Goal: Book appointment/travel/reservation

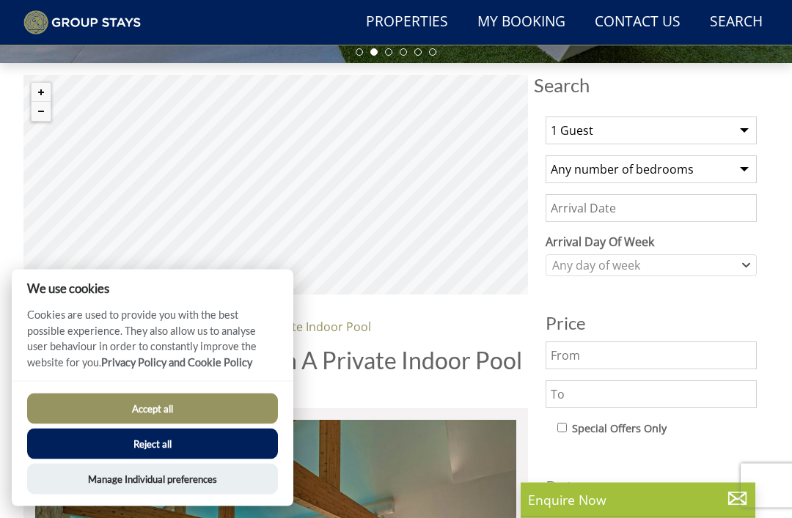
scroll to position [463, 0]
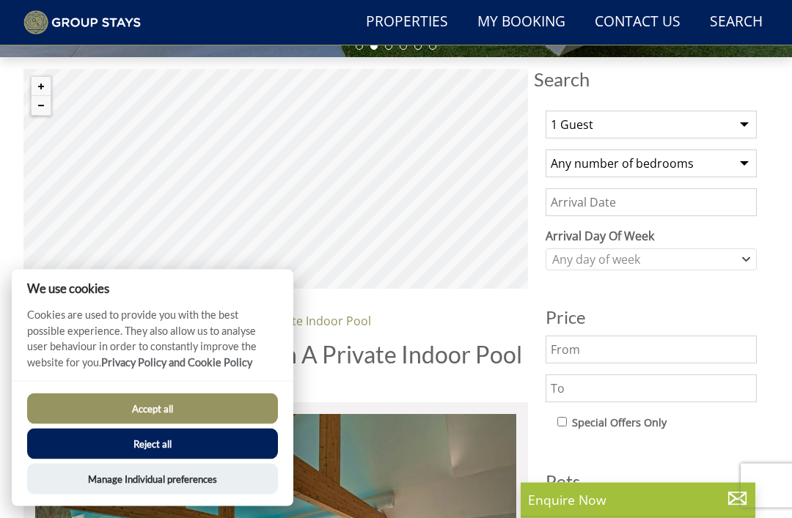
click at [751, 118] on select "1 Guest 2 Guests 3 Guests 4 Guests 5 Guests 6 Guests 7 Guests 8 Guests 9 Guests…" at bounding box center [650, 125] width 211 height 28
select select "10"
click at [751, 162] on select "Any number of bedrooms 1 Bedroom 2 Bedrooms 3 Bedrooms 4 Bedrooms 5 Bedrooms 6 …" at bounding box center [650, 164] width 211 height 28
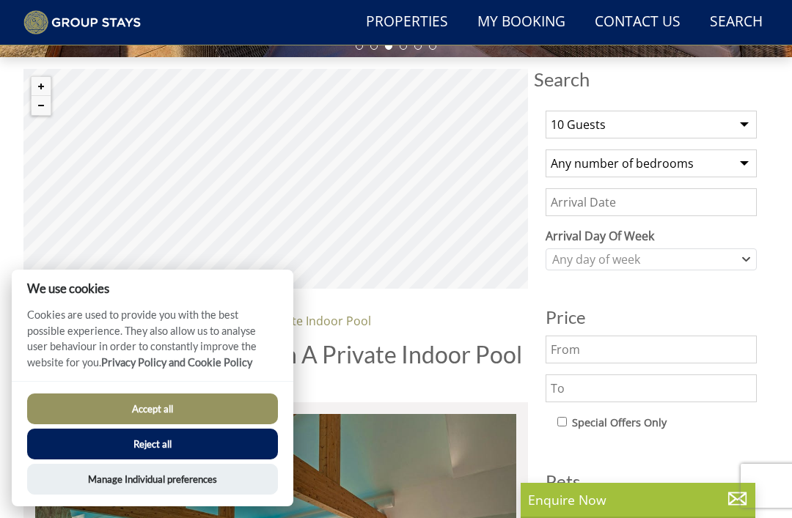
select select "5"
click at [702, 203] on input "Date" at bounding box center [650, 202] width 211 height 28
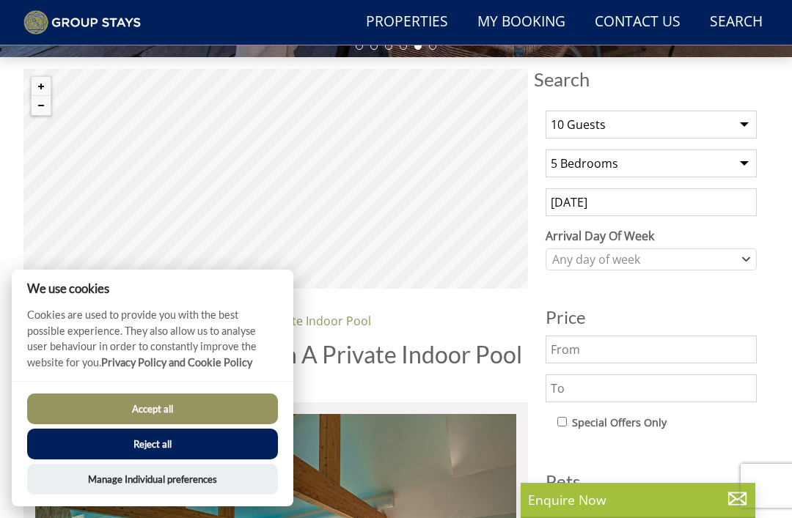
click at [640, 202] on input "18/10/2025" at bounding box center [650, 202] width 211 height 28
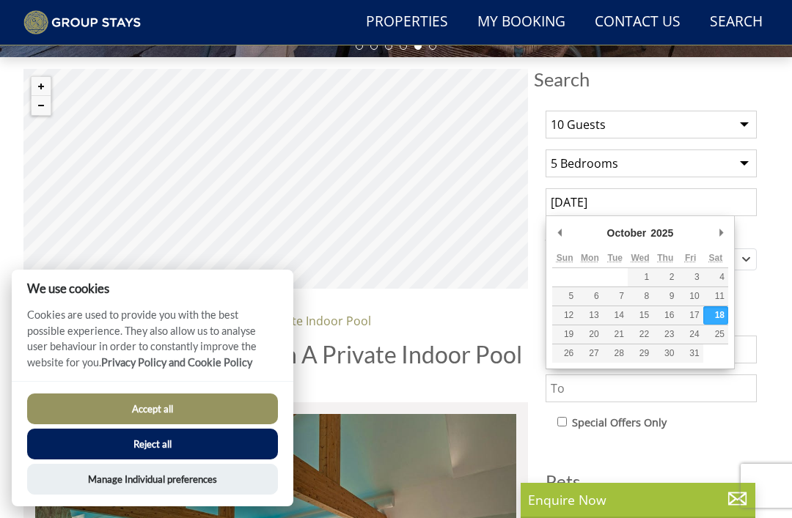
scroll to position [463, 0]
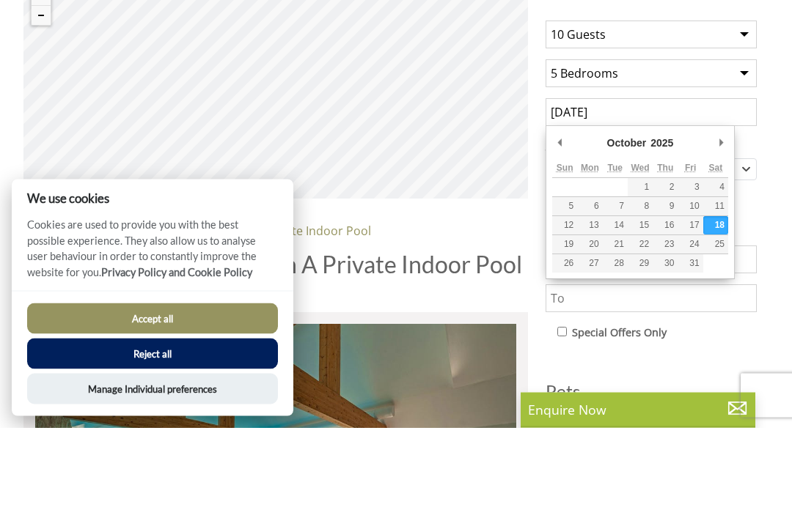
type input "17/10/2025"
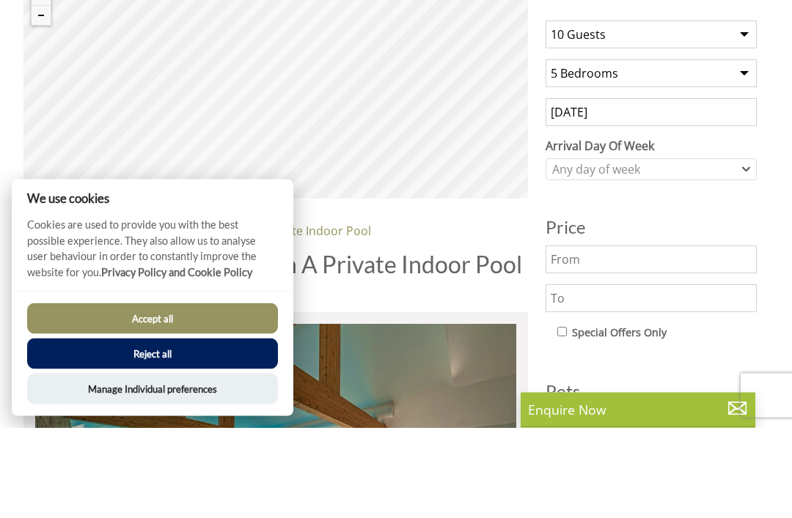
scroll to position [554, 0]
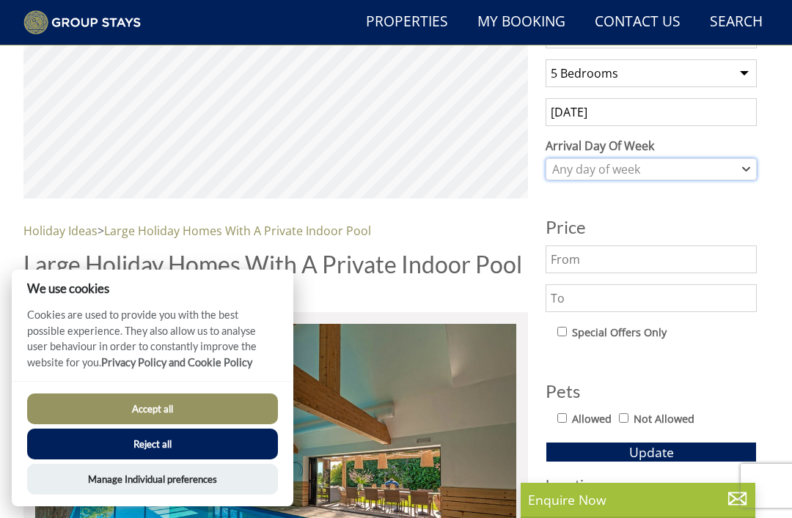
click at [751, 173] on div "Any day of week" at bounding box center [650, 169] width 211 height 22
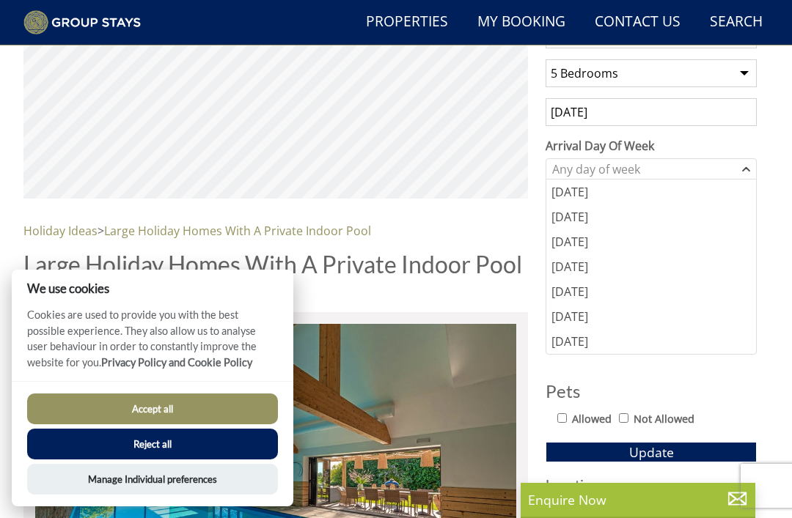
click at [580, 303] on div "[DATE]" at bounding box center [651, 291] width 210 height 25
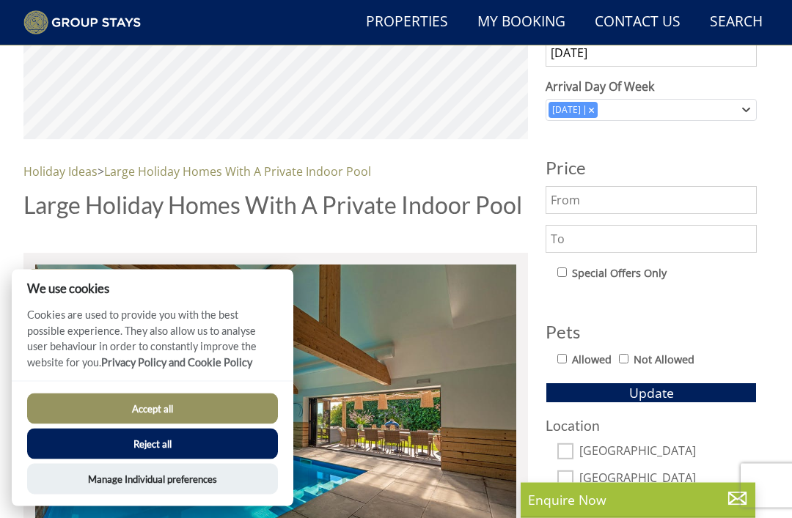
scroll to position [614, 0]
click at [574, 365] on label "Allowed" at bounding box center [592, 360] width 40 height 16
click at [567, 364] on input "Allowed" at bounding box center [562, 359] width 10 height 10
checkbox input "true"
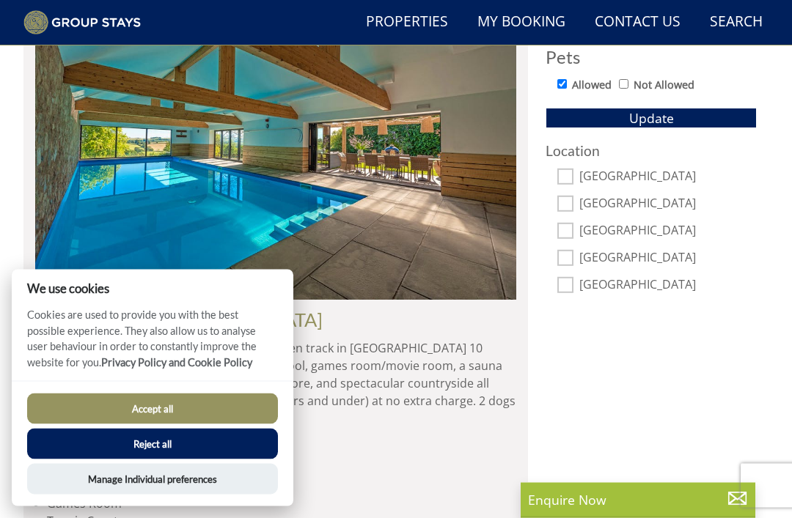
scroll to position [888, 0]
click at [571, 172] on input "[GEOGRAPHIC_DATA]" at bounding box center [565, 177] width 16 height 16
checkbox input "true"
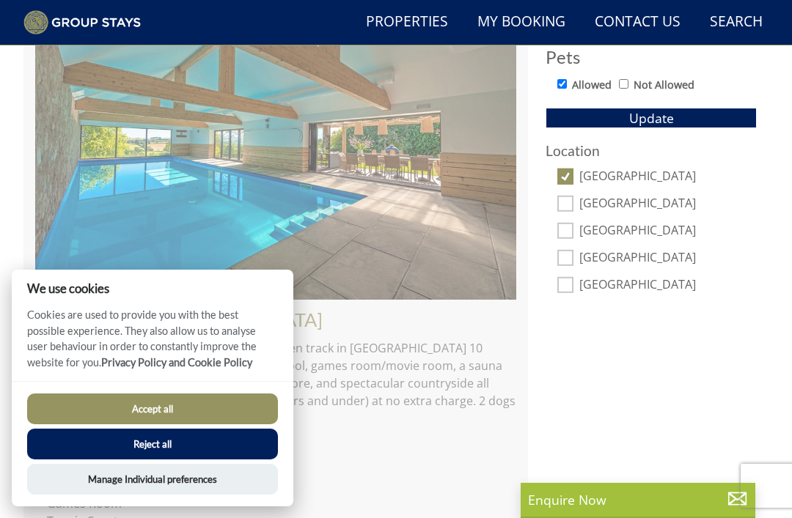
click at [573, 234] on input "[GEOGRAPHIC_DATA]" at bounding box center [565, 231] width 16 height 16
checkbox input "true"
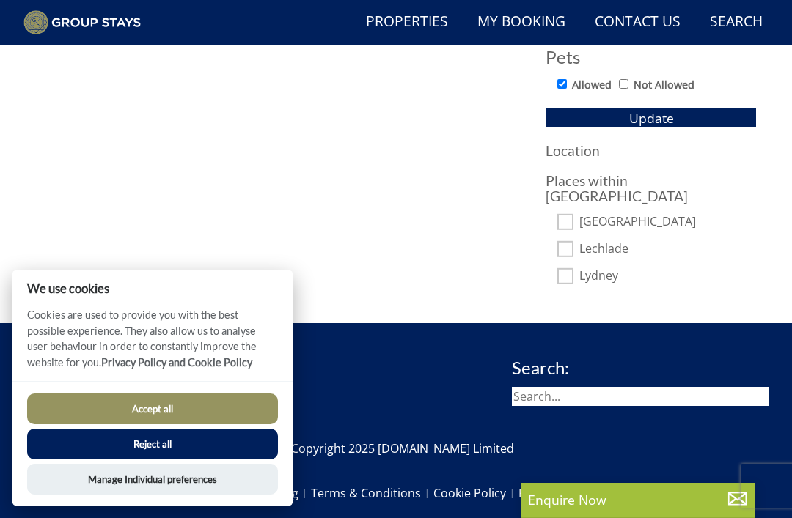
click at [571, 268] on input "Lydney" at bounding box center [565, 276] width 16 height 16
checkbox input "true"
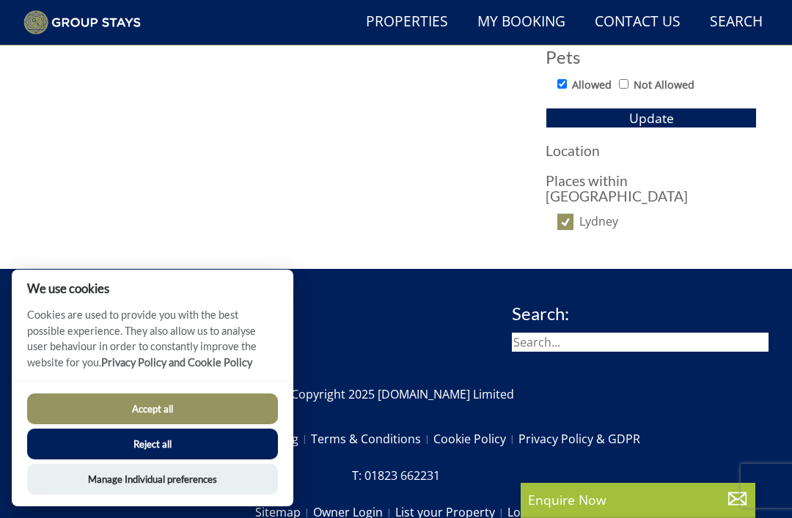
click at [573, 214] on input "Lydney" at bounding box center [565, 222] width 16 height 16
checkbox input "false"
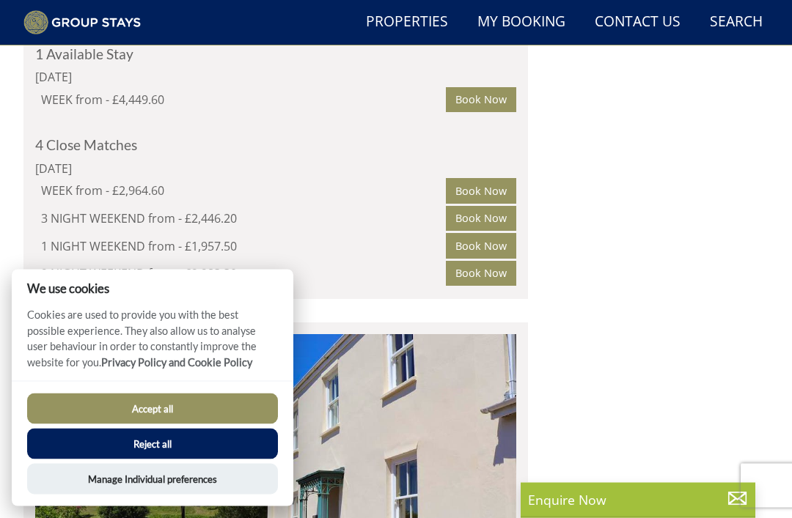
scroll to position [1068, 0]
click at [182, 424] on button "Accept all" at bounding box center [152, 409] width 251 height 31
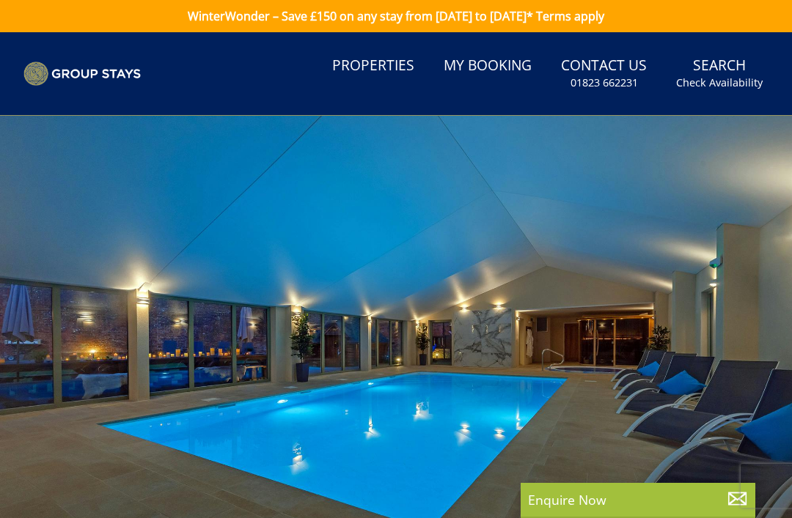
click at [790, 174] on div at bounding box center [396, 338] width 792 height 444
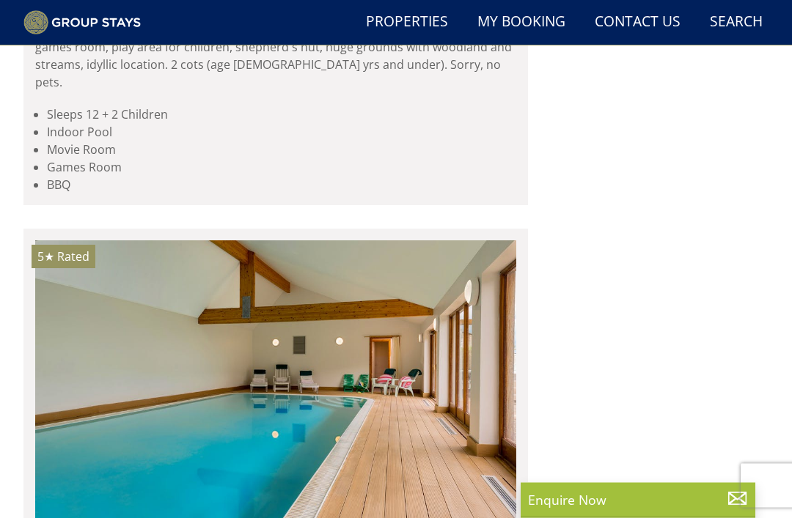
scroll to position [11267, 0]
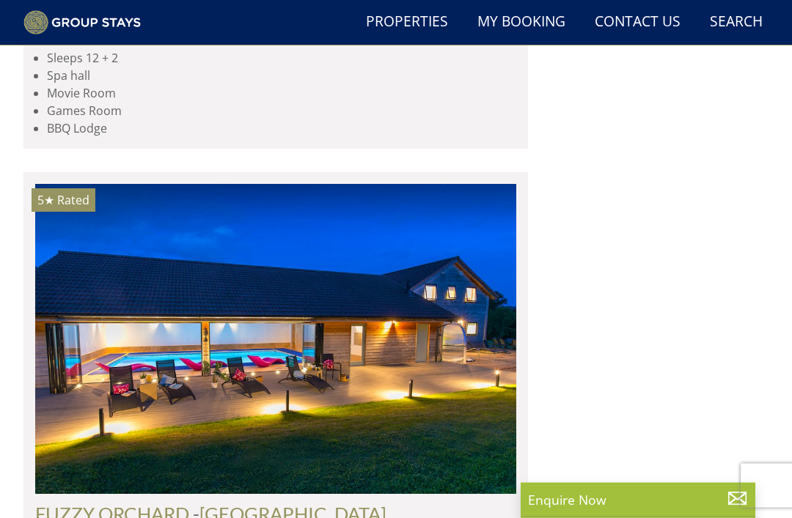
scroll to position [9579, 0]
click at [473, 278] on img at bounding box center [275, 339] width 481 height 311
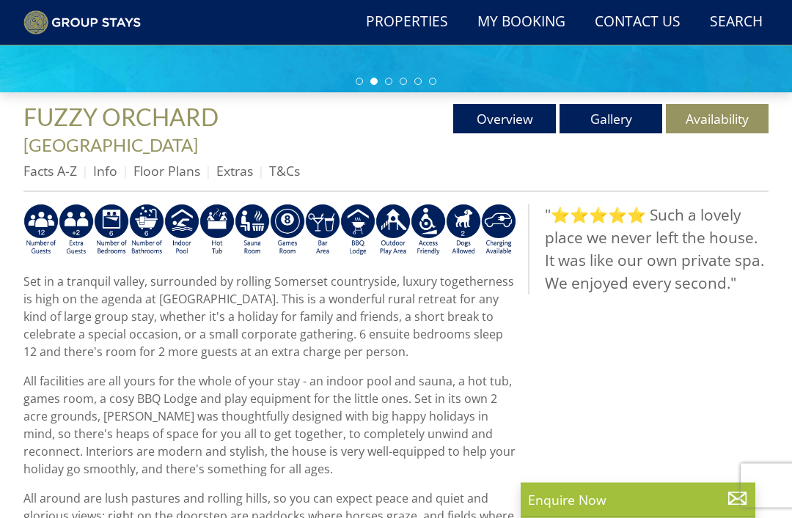
scroll to position [429, 0]
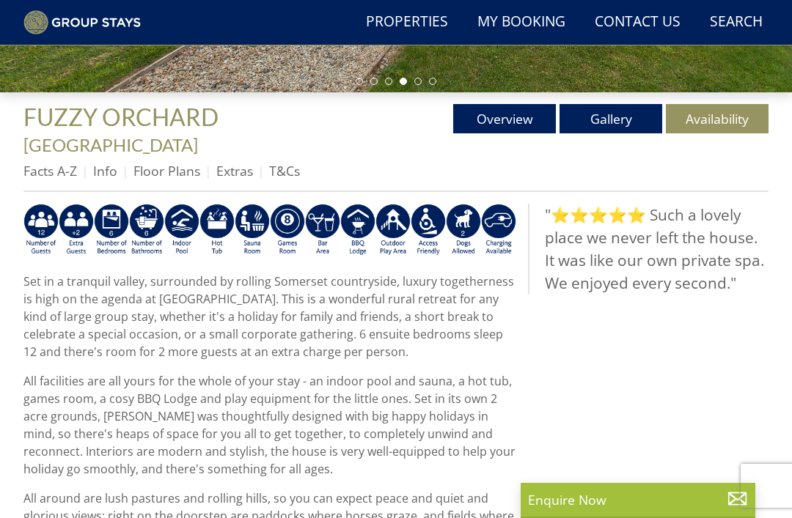
click at [627, 518] on div "Enquire Now" at bounding box center [637, 500] width 235 height 35
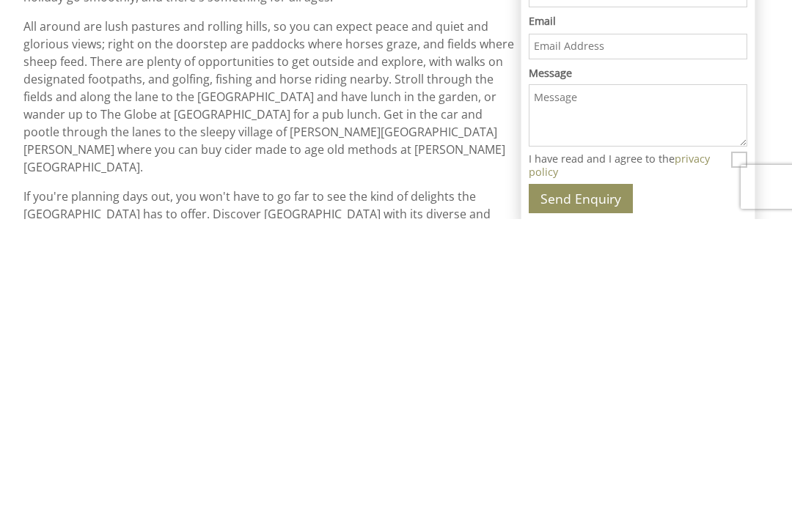
scroll to position [0, 0]
click at [580, 483] on button "Send Enquiry" at bounding box center [581, 497] width 104 height 29
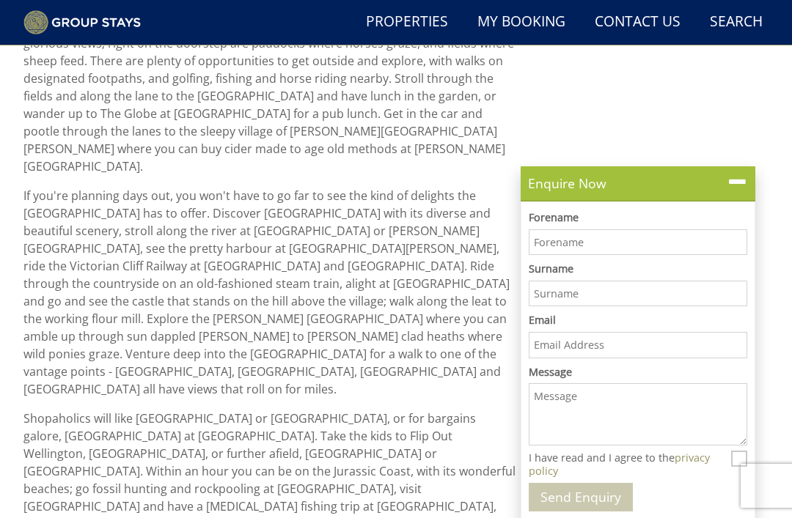
scroll to position [949, 0]
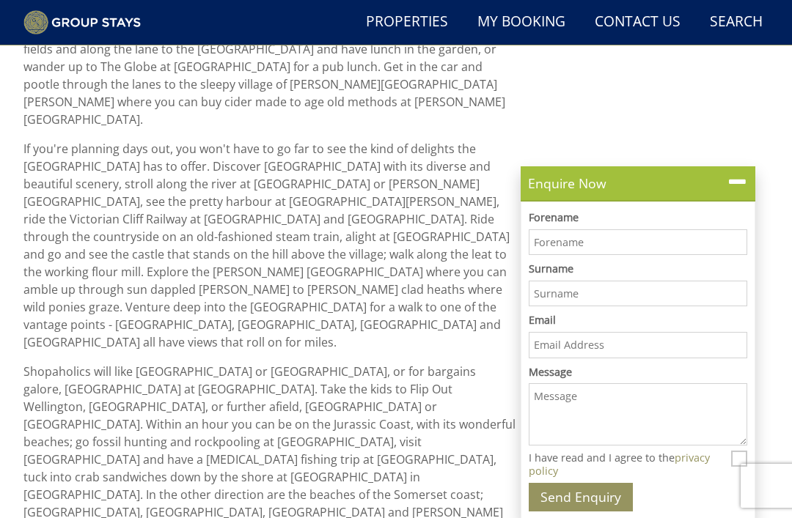
click at [645, 247] on input "Forename" at bounding box center [638, 242] width 218 height 26
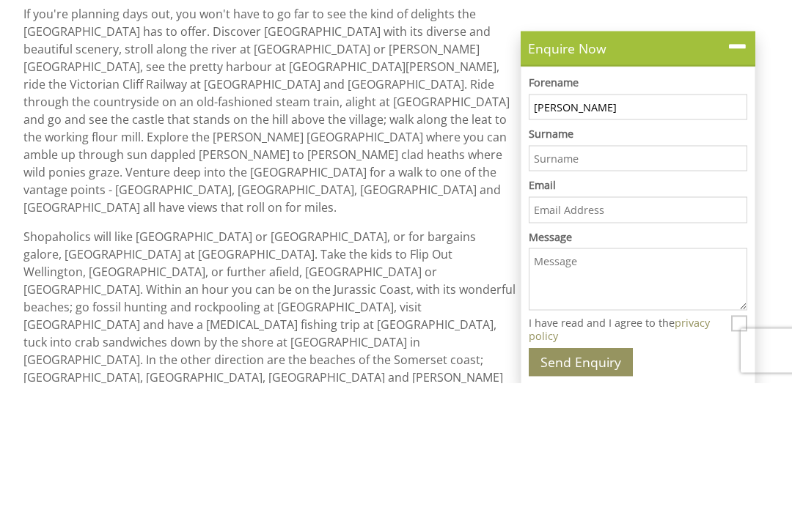
type input "Ann"
click at [671, 281] on input "Surname" at bounding box center [638, 294] width 218 height 26
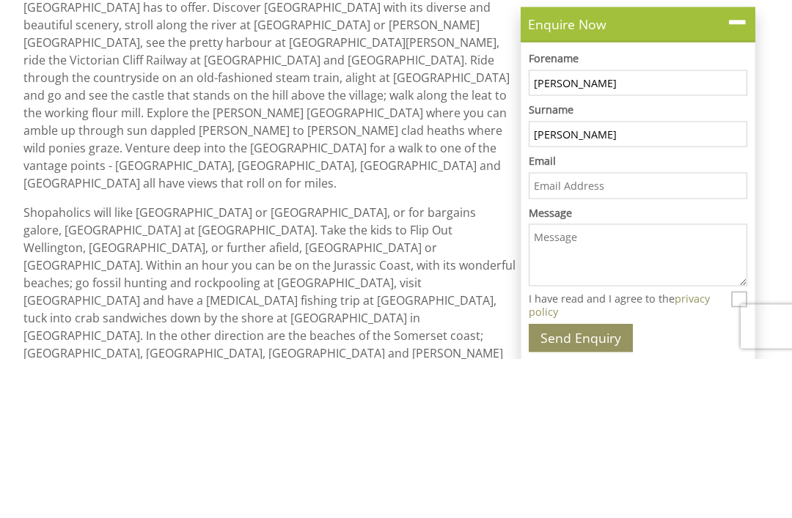
type input "McMillan"
click at [638, 332] on input "Email" at bounding box center [638, 345] width 218 height 26
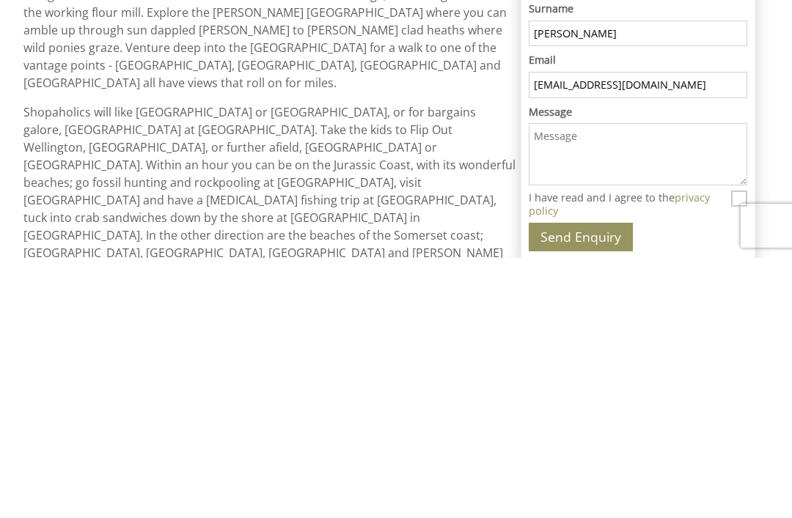
type input "annmcmil@icloud.com"
click at [588, 383] on textarea "Message" at bounding box center [638, 414] width 218 height 62
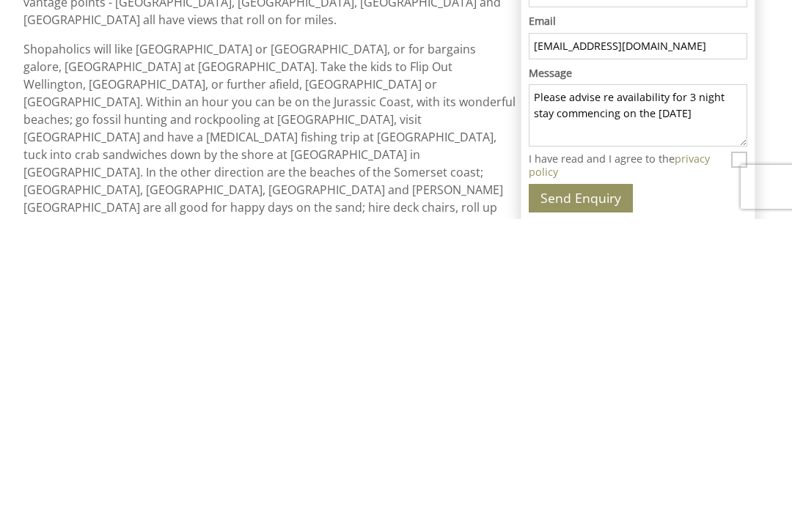
type textarea "Please advise re availability for 3 night stay commencing on the 17th October 2…"
click at [743, 451] on input "I have read and I agree to the privacy policy" at bounding box center [739, 459] width 16 height 16
checkbox input "true"
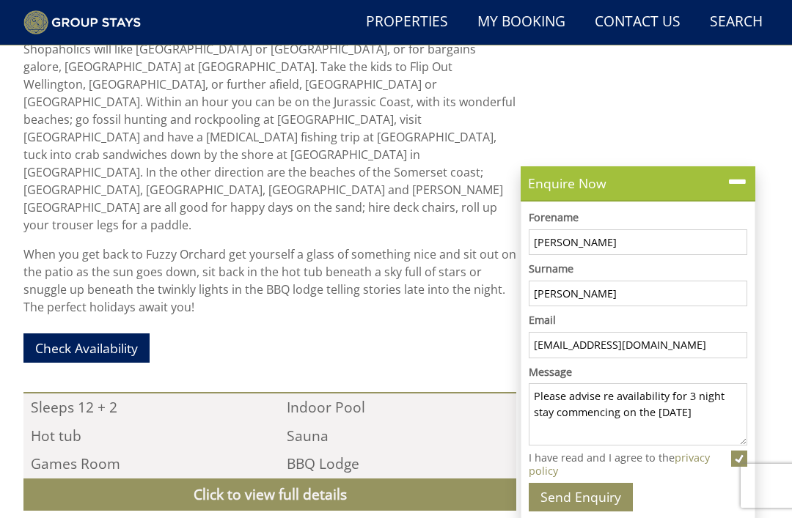
click at [603, 512] on button "Send Enquiry" at bounding box center [581, 497] width 104 height 29
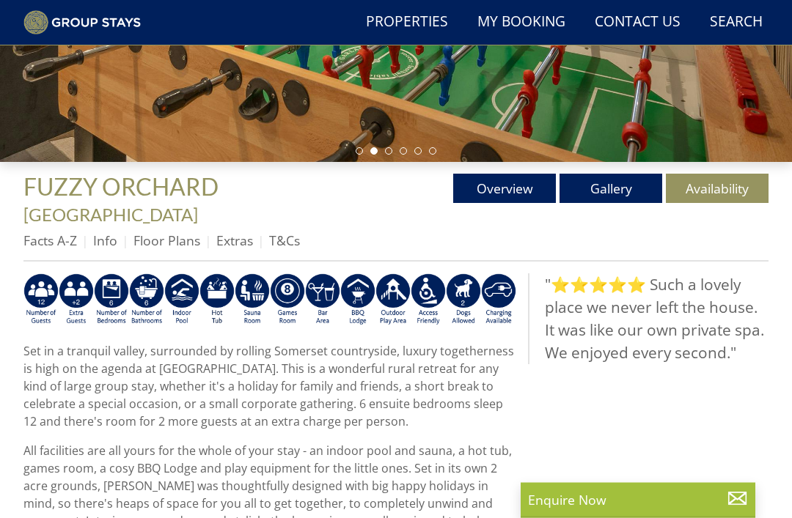
scroll to position [363, 0]
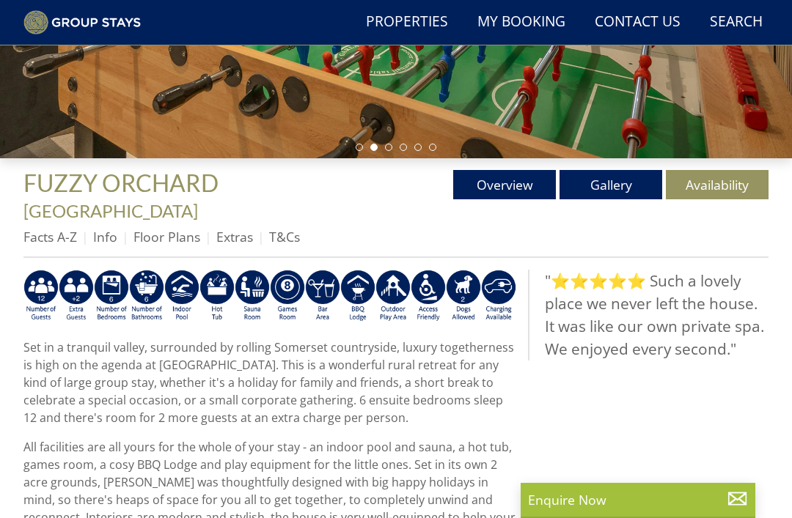
click at [188, 228] on link "Floor Plans" at bounding box center [166, 237] width 67 height 18
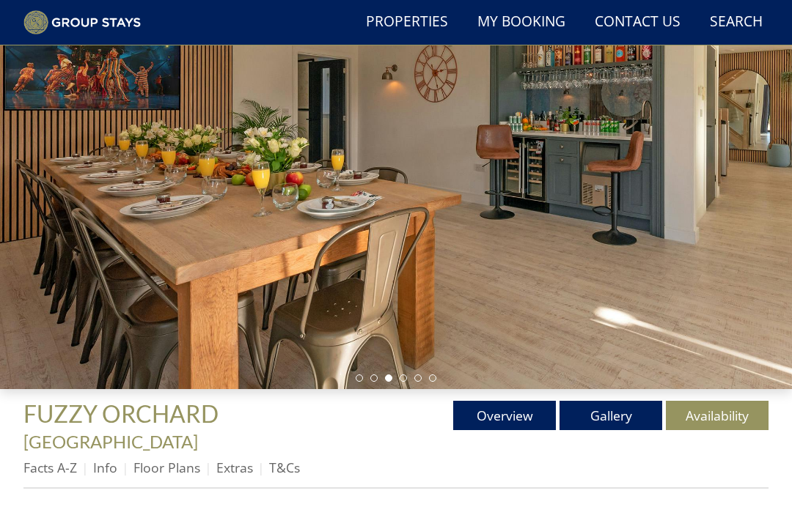
scroll to position [93, 0]
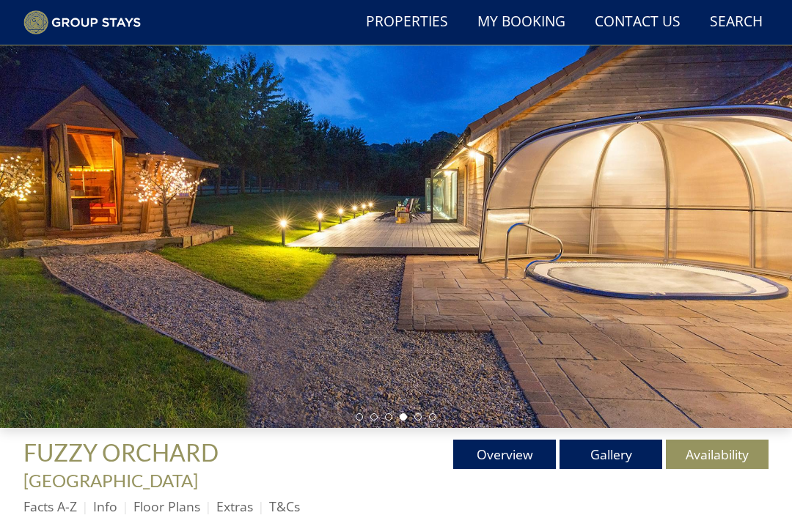
click at [636, 459] on link "Gallery" at bounding box center [610, 454] width 103 height 29
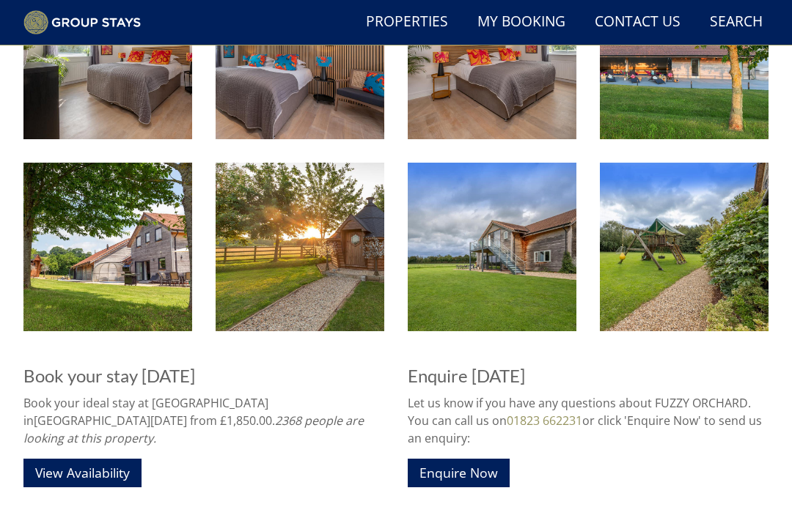
scroll to position [1814, 0]
click at [108, 459] on link "View Availability" at bounding box center [82, 473] width 118 height 29
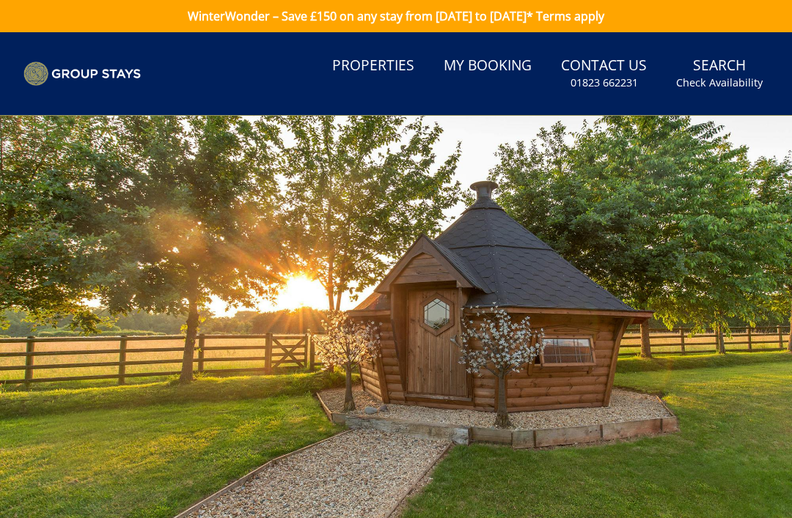
click at [683, 408] on div at bounding box center [396, 338] width 792 height 444
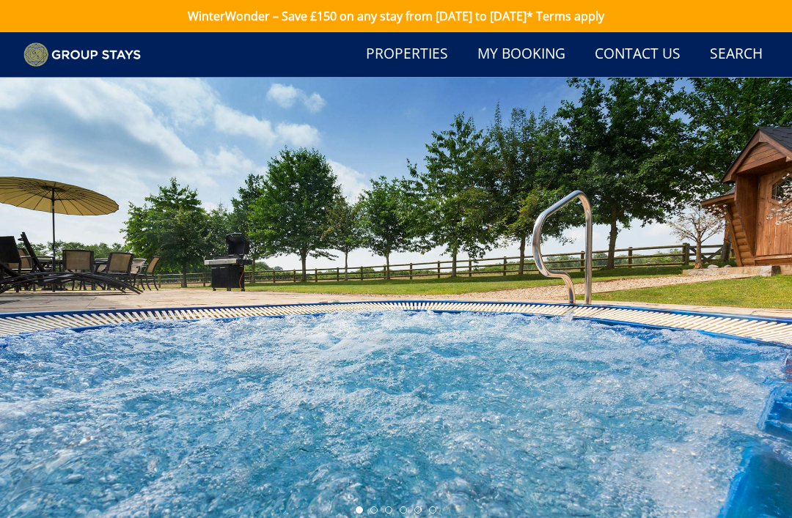
scroll to position [1814, 0]
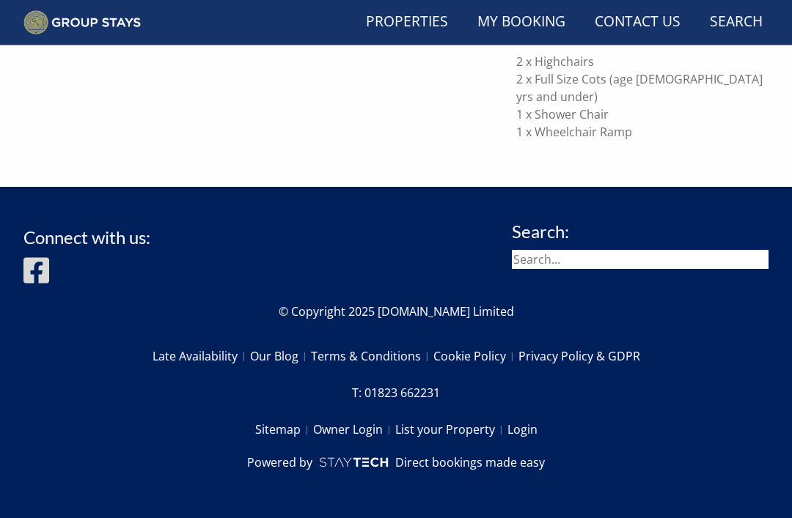
scroll to position [93, 0]
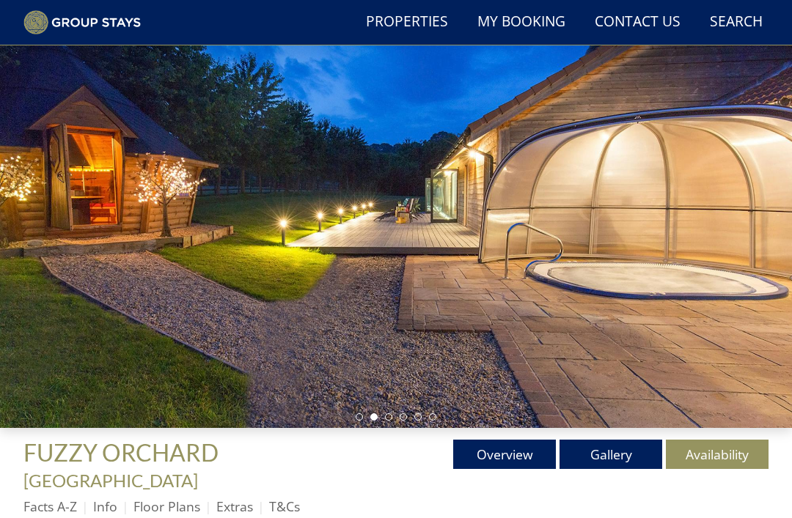
click at [752, 26] on link "Search Check Availability" at bounding box center [736, 22] width 65 height 33
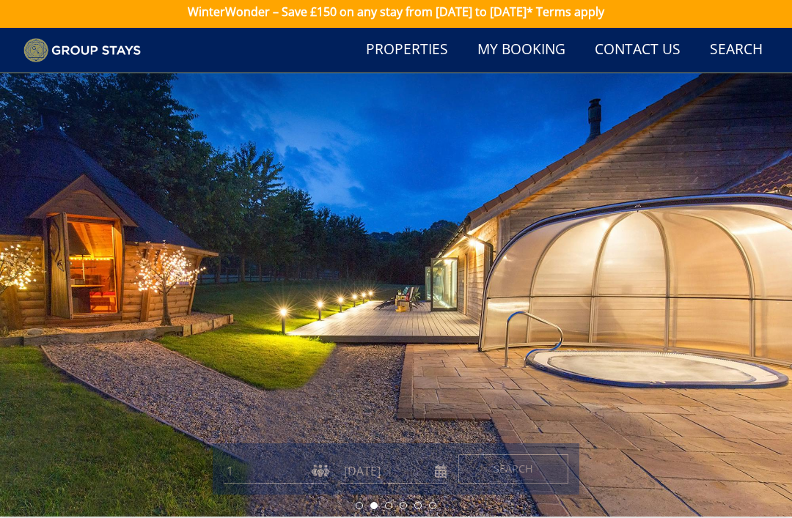
scroll to position [0, 0]
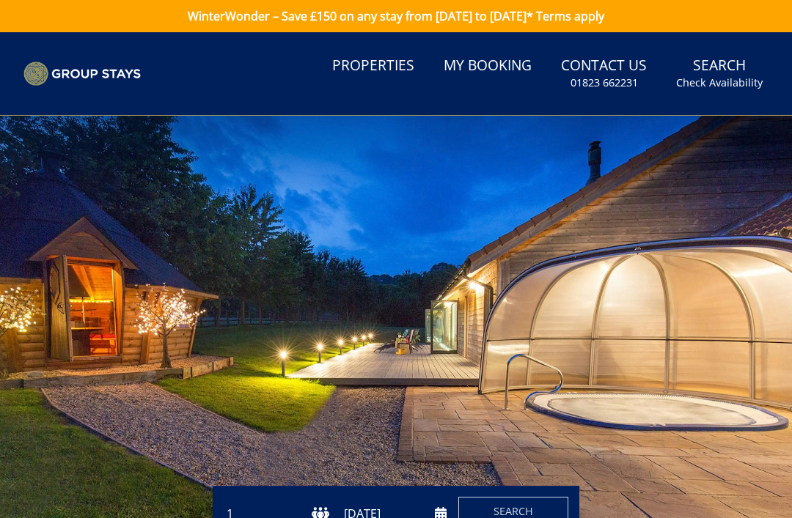
click at [733, 70] on link "Search Check Availability" at bounding box center [719, 74] width 98 height 48
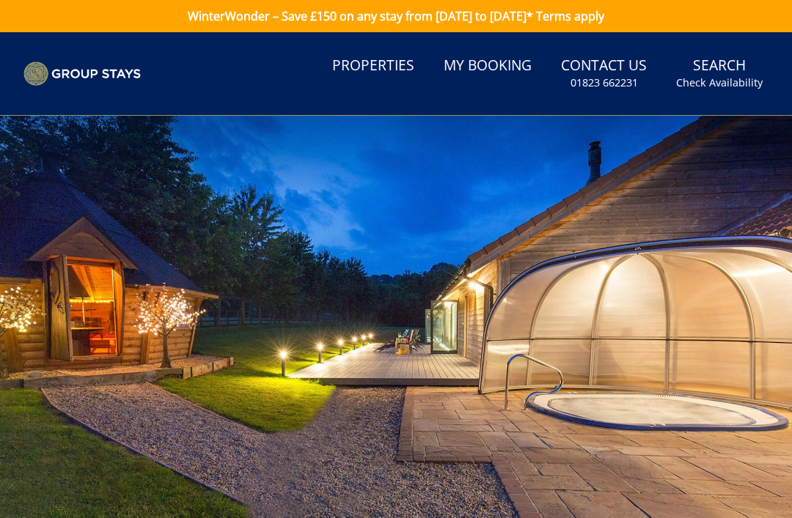
click at [737, 76] on small "Check Availability" at bounding box center [719, 83] width 87 height 15
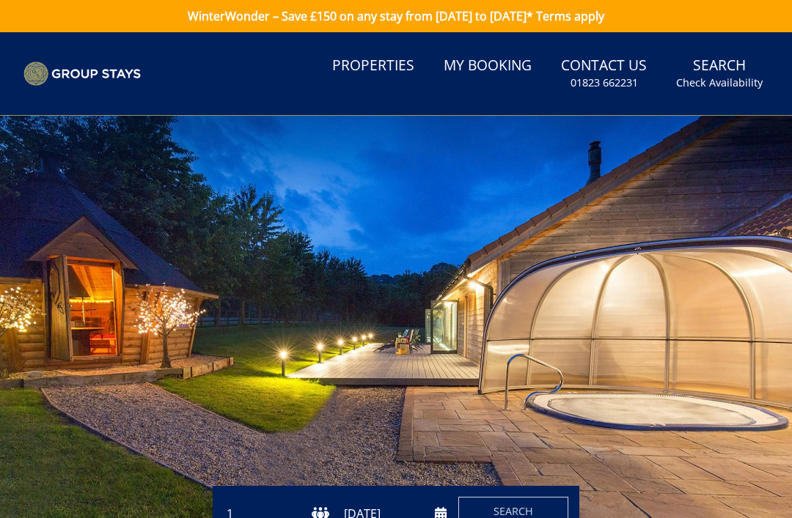
scroll to position [363, 0]
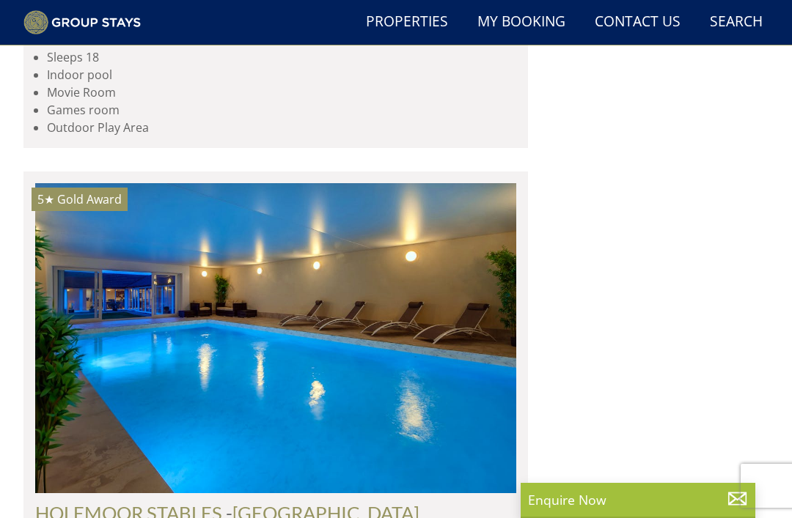
scroll to position [0, 962]
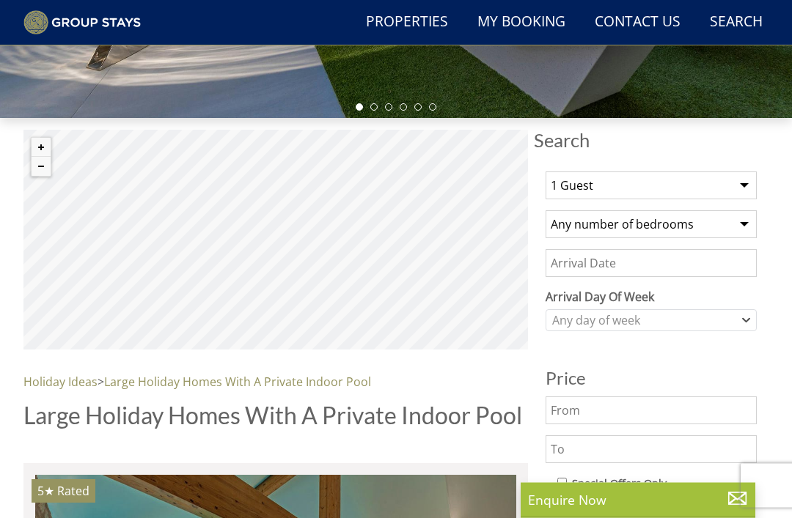
scroll to position [403, 0]
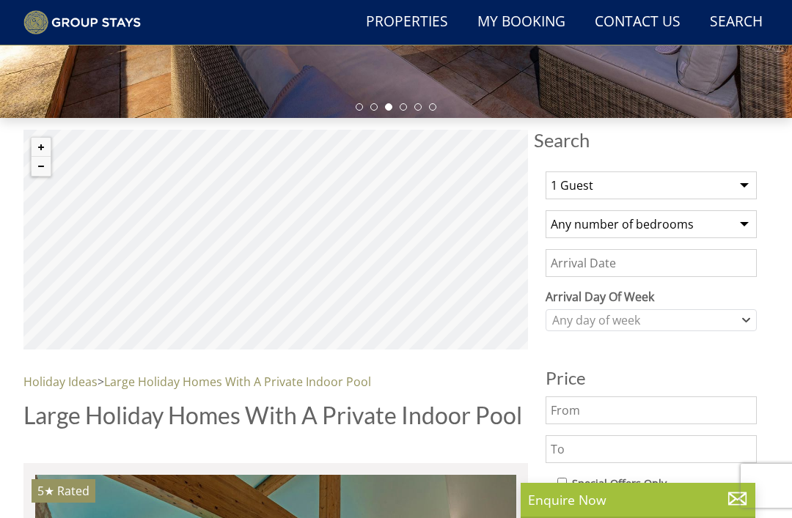
click at [749, 187] on select "1 Guest 2 Guests 3 Guests 4 Guests 5 Guests 6 Guests 7 Guests 8 Guests 9 Guests…" at bounding box center [650, 186] width 211 height 28
select select "10"
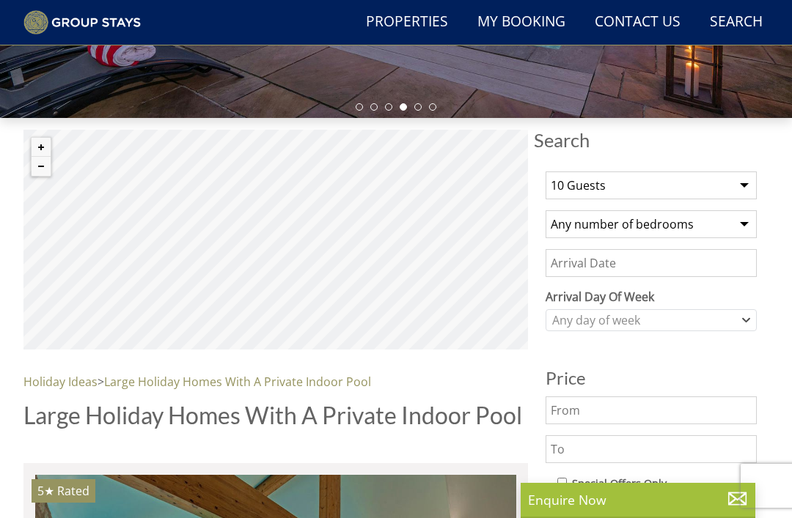
click at [755, 225] on select "Any number of bedrooms 1 Bedroom 2 Bedrooms 3 Bedrooms 4 Bedrooms 5 Bedrooms 6 …" at bounding box center [650, 224] width 211 height 28
select select "5"
click at [678, 268] on input "Date" at bounding box center [650, 263] width 211 height 28
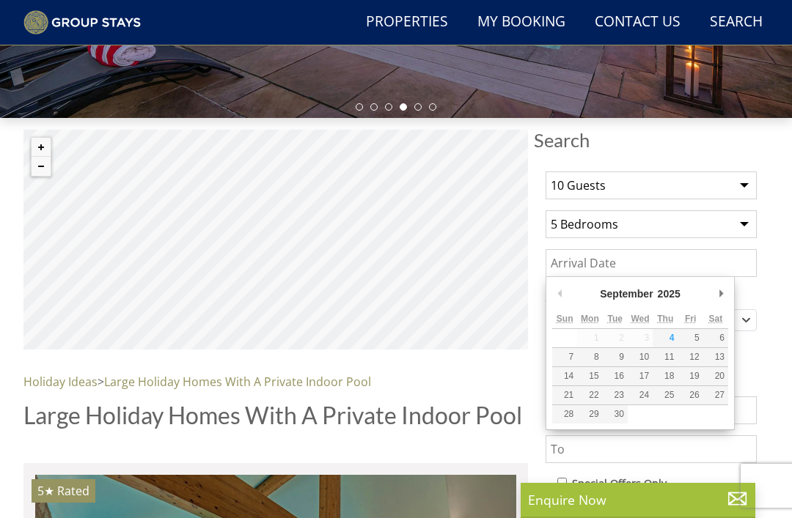
scroll to position [402, 0]
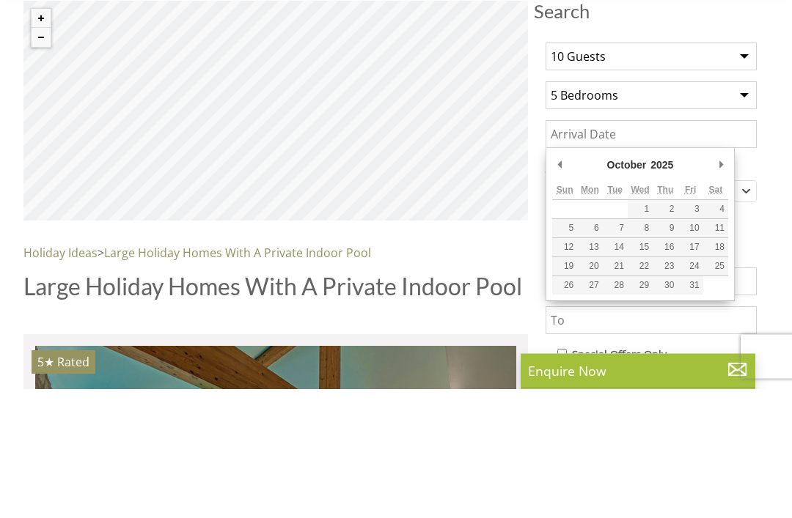
type input "17/10/2025"
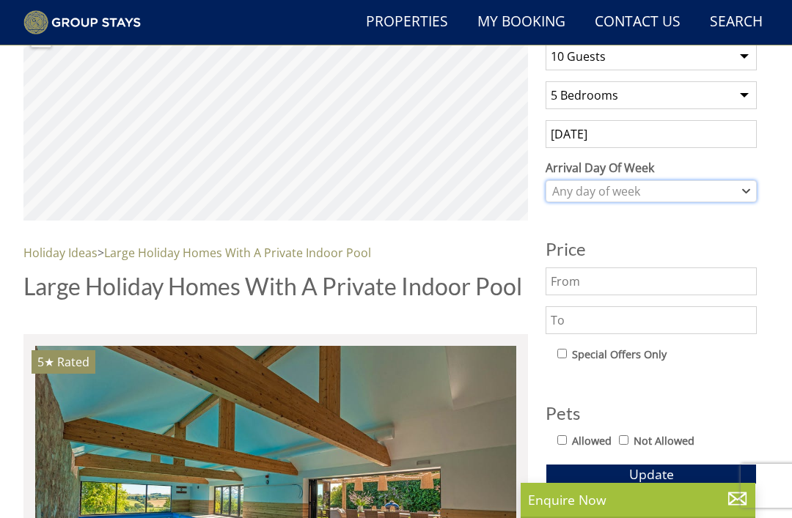
click at [748, 196] on div "Any day of week" at bounding box center [650, 191] width 211 height 22
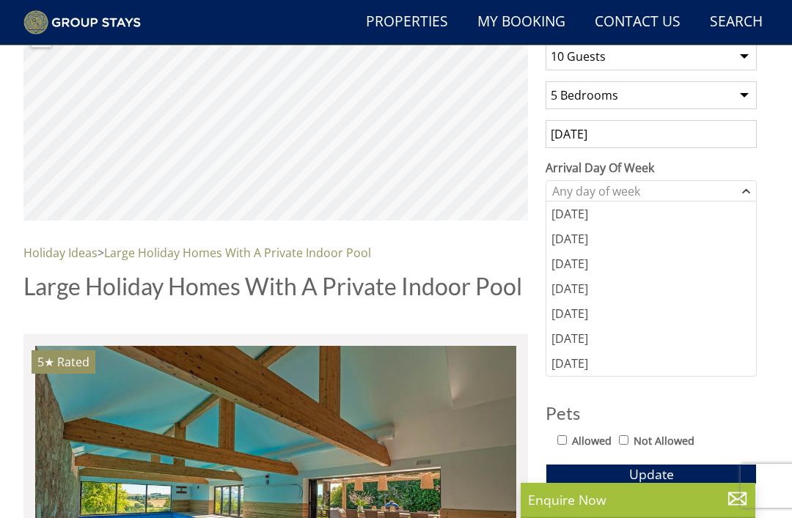
click at [586, 318] on div "[DATE]" at bounding box center [651, 313] width 210 height 25
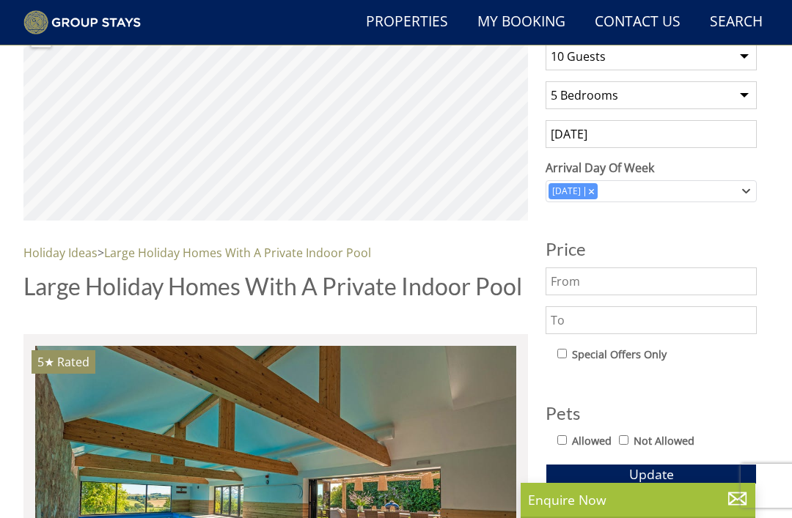
click at [575, 438] on label "Allowed" at bounding box center [592, 441] width 40 height 16
click at [567, 438] on input "Allowed" at bounding box center [562, 440] width 10 height 10
checkbox input "true"
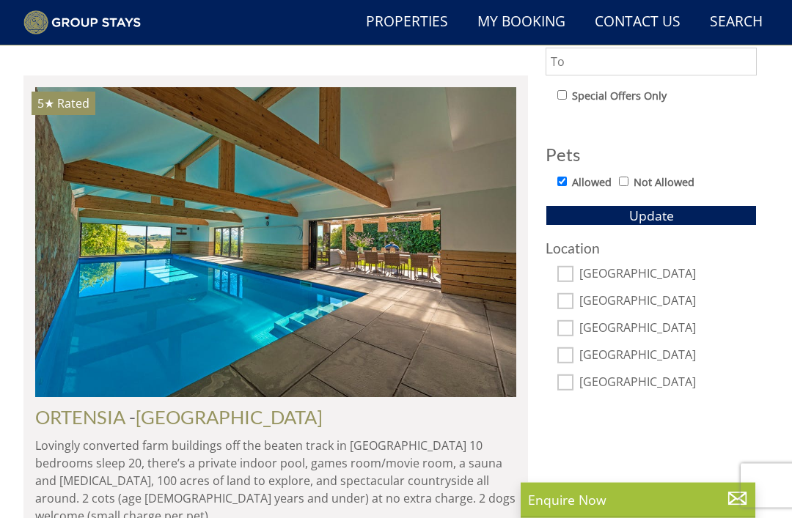
scroll to position [802, 0]
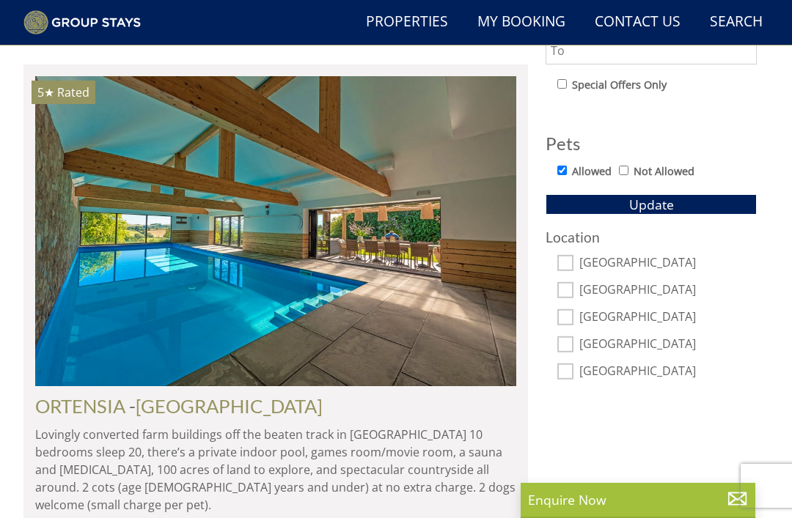
click at [570, 317] on input "[GEOGRAPHIC_DATA]" at bounding box center [565, 317] width 16 height 16
checkbox input "true"
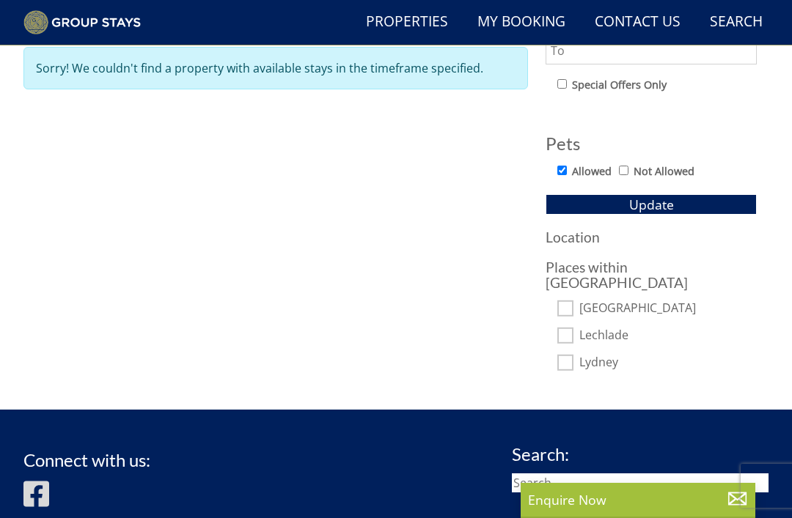
click at [571, 355] on input "Lydney" at bounding box center [565, 363] width 16 height 16
checkbox input "true"
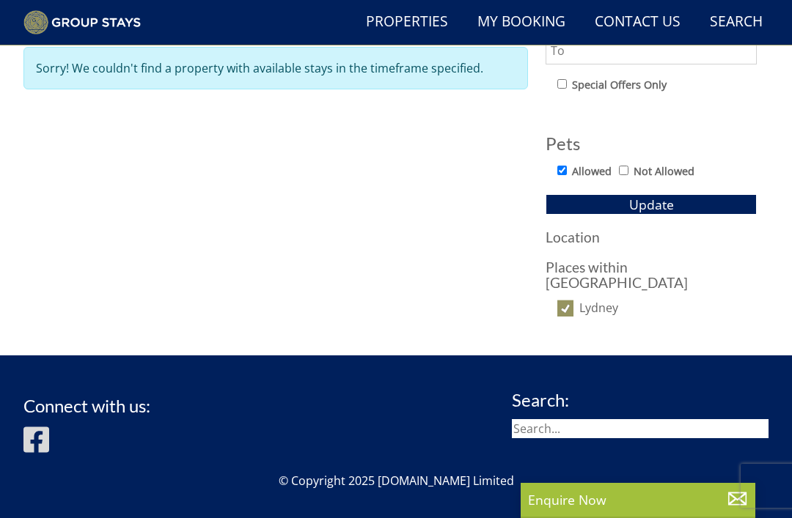
click at [572, 301] on input "Lydney" at bounding box center [565, 309] width 16 height 16
checkbox input "false"
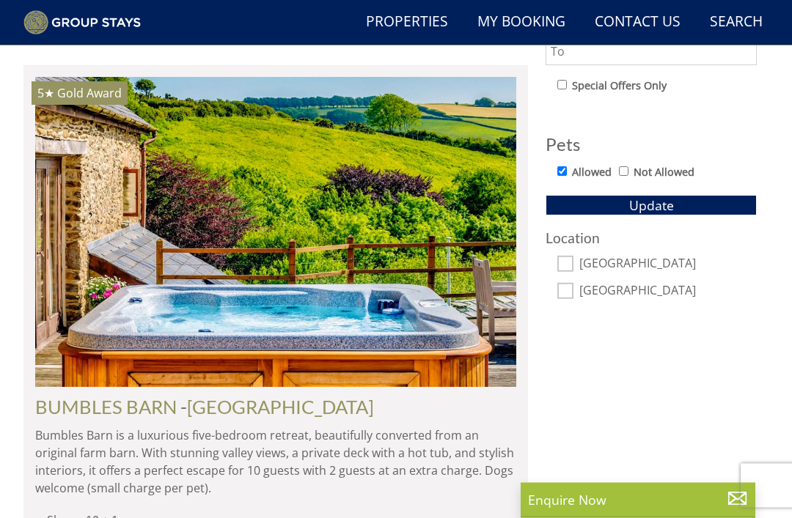
click at [671, 208] on span "Update" at bounding box center [651, 206] width 45 height 18
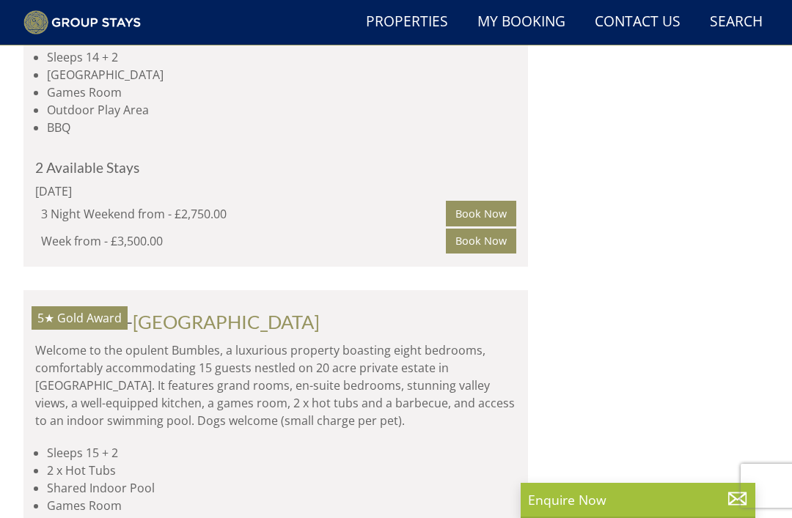
scroll to position [3566, 0]
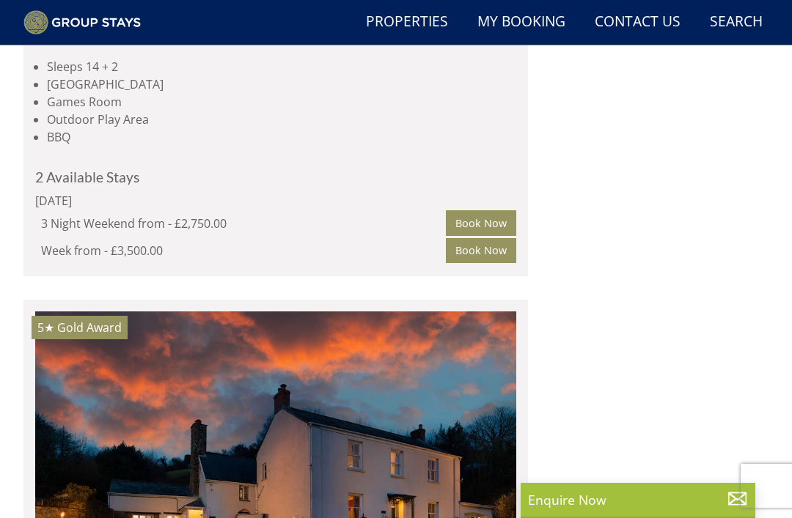
click at [345, 128] on li "Outdoor Play Area" at bounding box center [281, 120] width 469 height 18
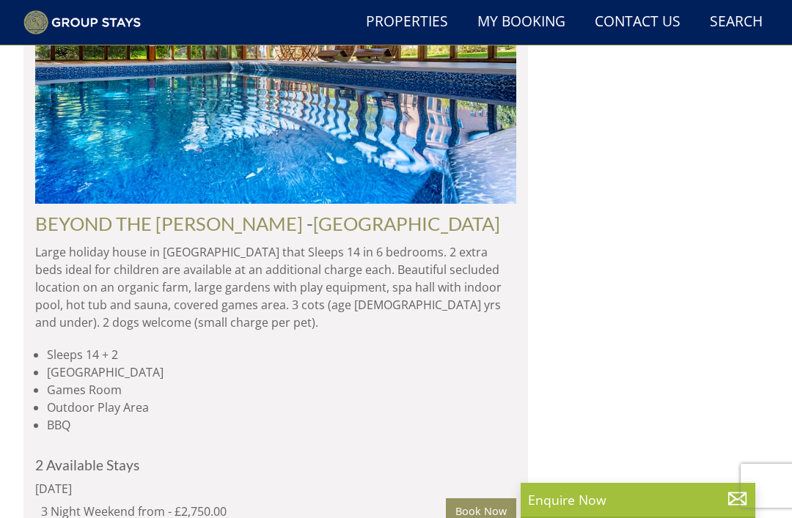
scroll to position [3279, 0]
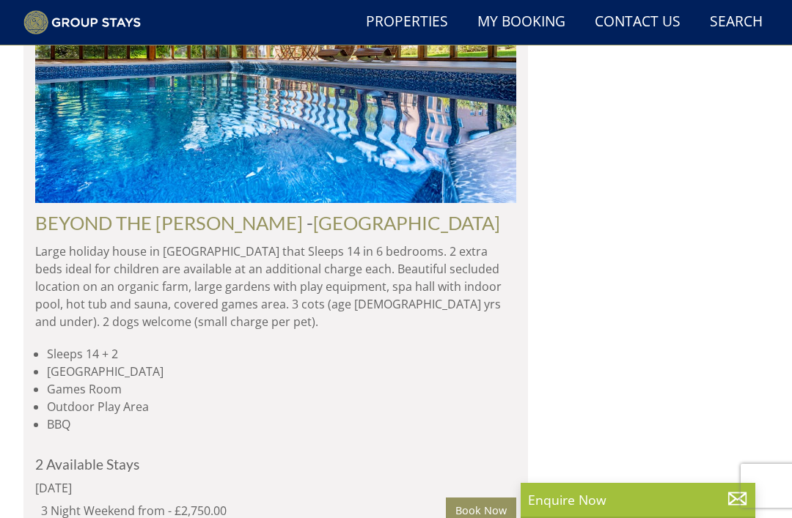
click at [363, 204] on img at bounding box center [275, 48] width 481 height 311
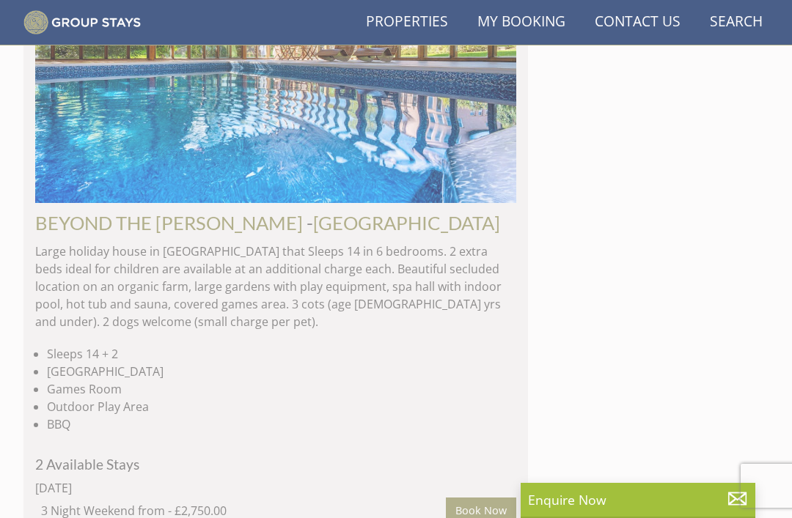
click at [362, 204] on img at bounding box center [275, 48] width 481 height 311
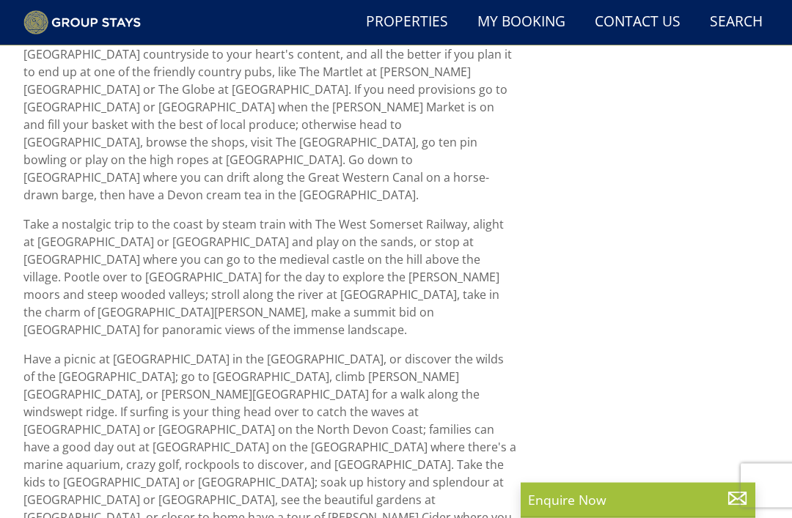
scroll to position [897, 0]
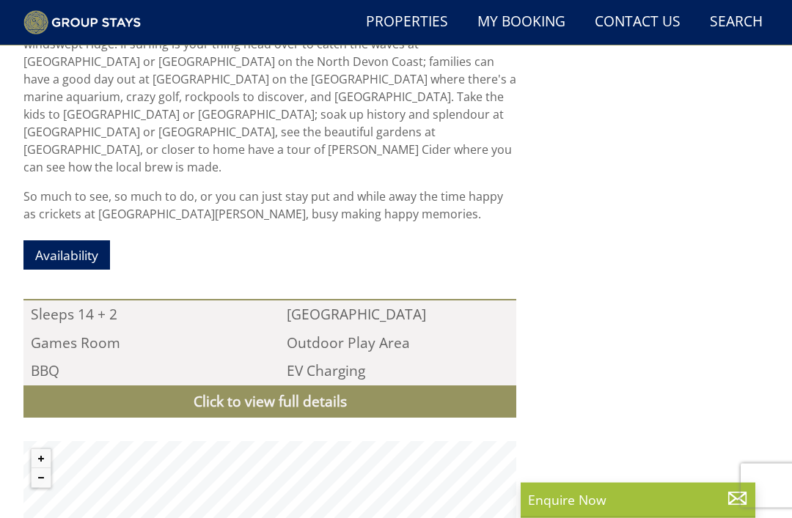
click at [334, 386] on link "Click to view full details" at bounding box center [269, 402] width 493 height 33
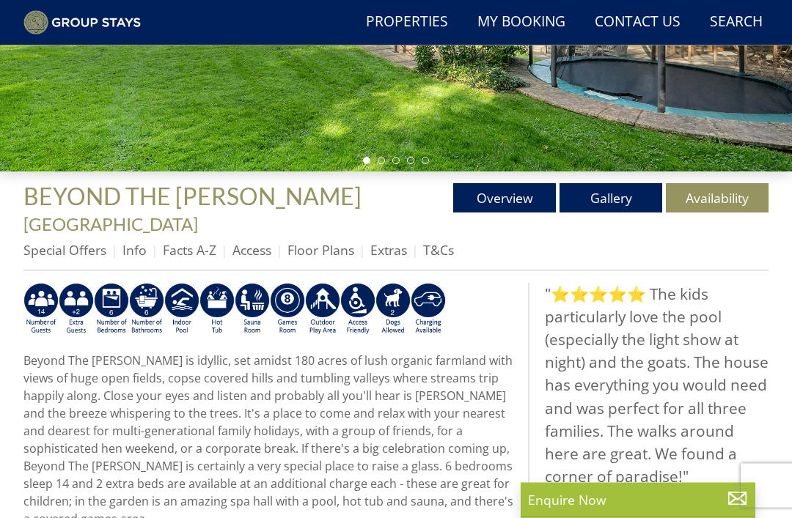
scroll to position [348, 0]
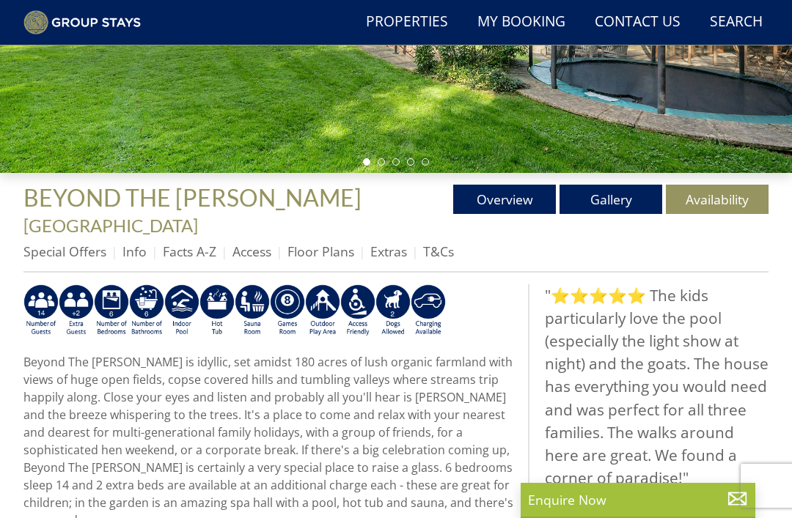
click at [628, 197] on link "Gallery" at bounding box center [610, 199] width 103 height 29
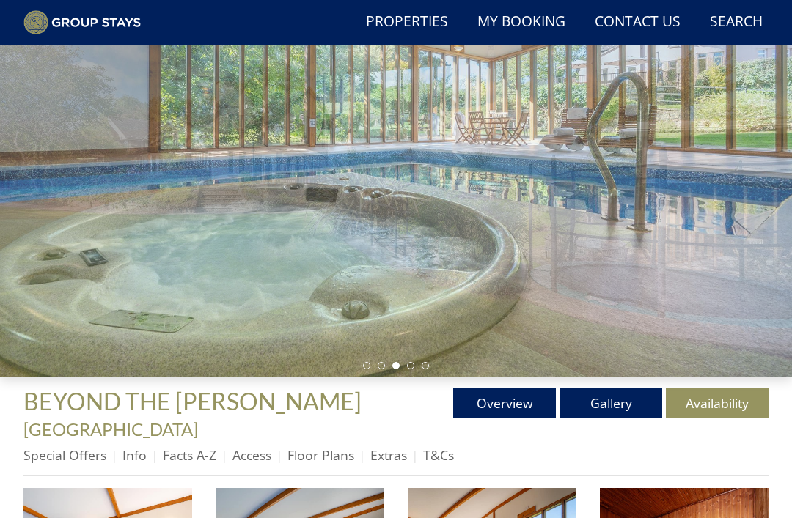
scroll to position [144, 0]
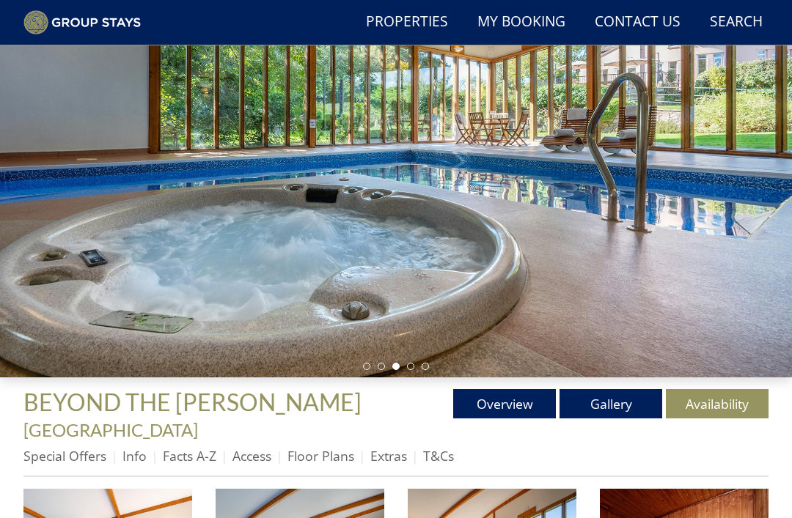
click at [529, 394] on link "Overview" at bounding box center [504, 403] width 103 height 29
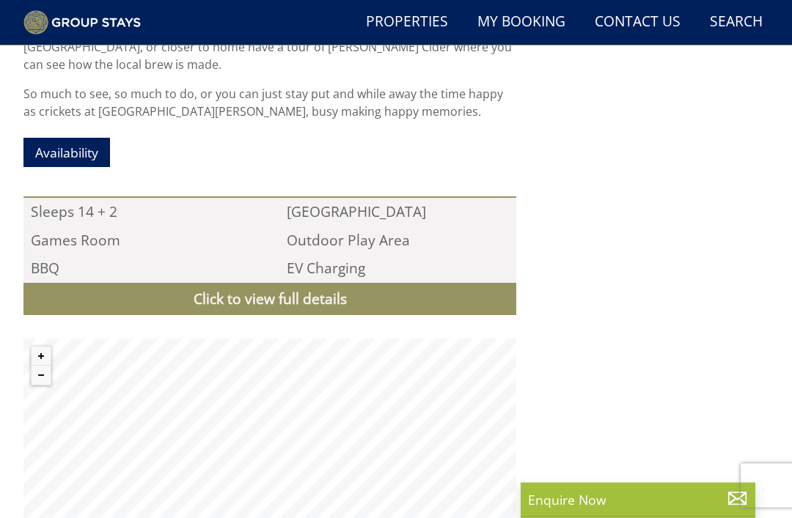
scroll to position [1367, 0]
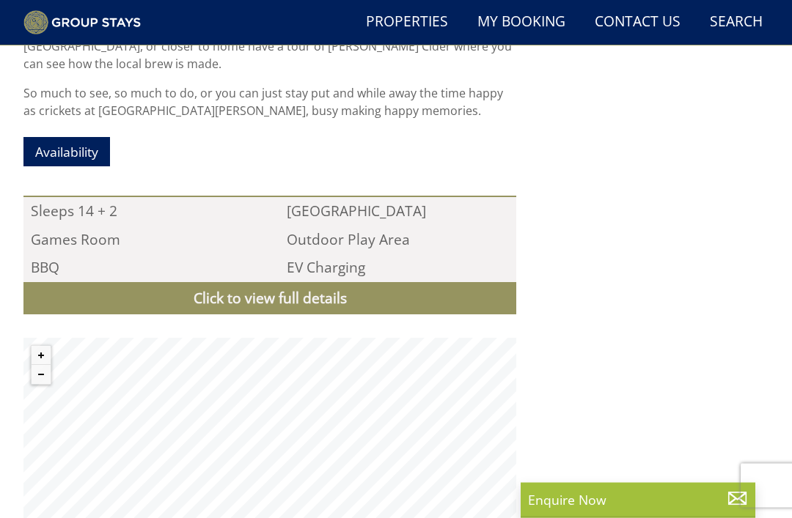
click at [312, 283] on link "Click to view full details" at bounding box center [269, 299] width 493 height 33
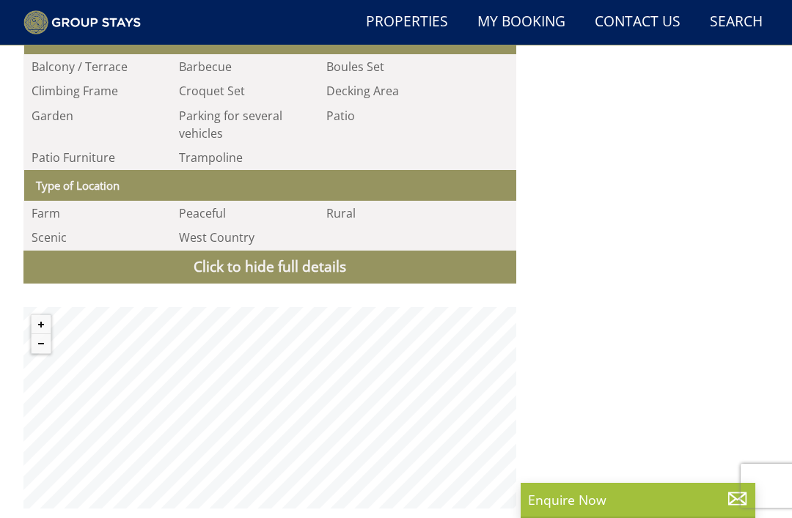
scroll to position [2735, 0]
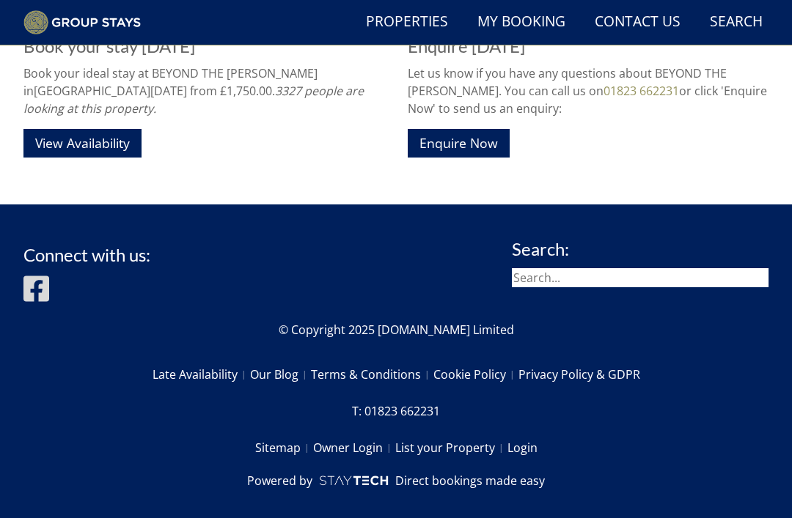
scroll to position [144, 0]
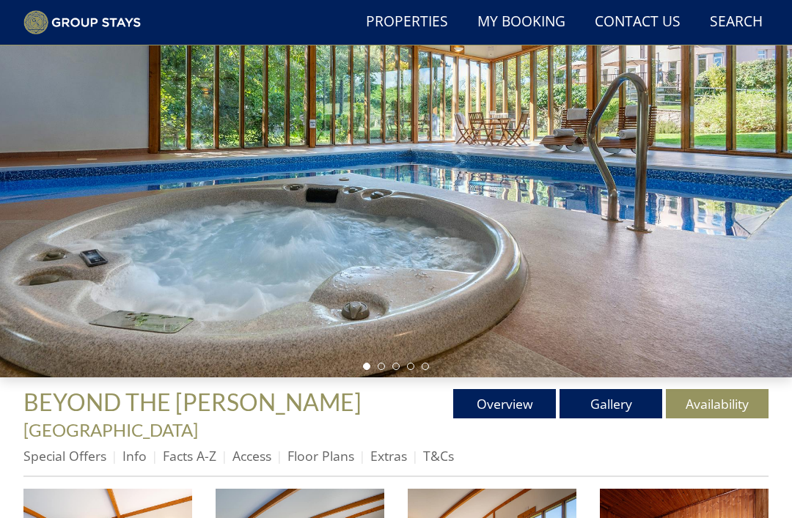
click at [426, 34] on link "Properties" at bounding box center [407, 22] width 94 height 33
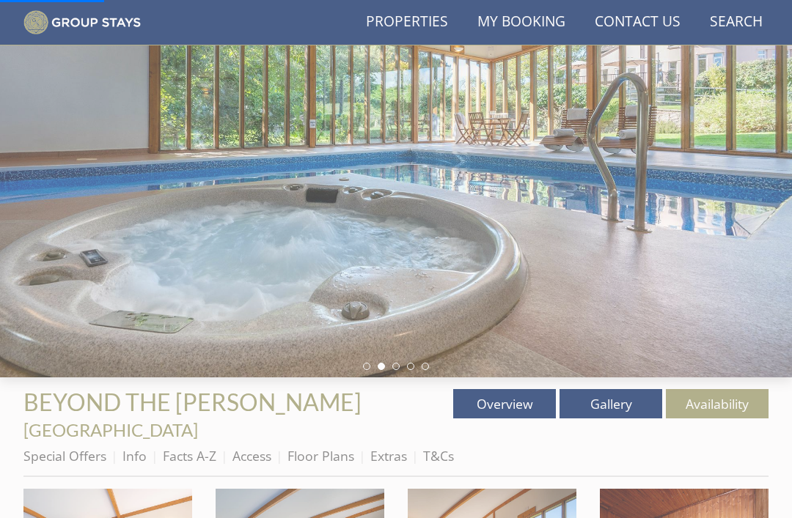
click at [430, 20] on link "Properties" at bounding box center [407, 22] width 94 height 33
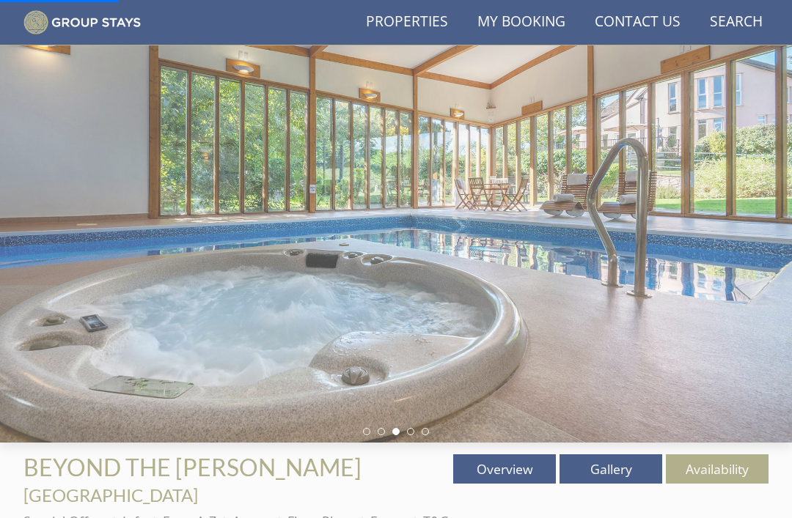
scroll to position [0, 0]
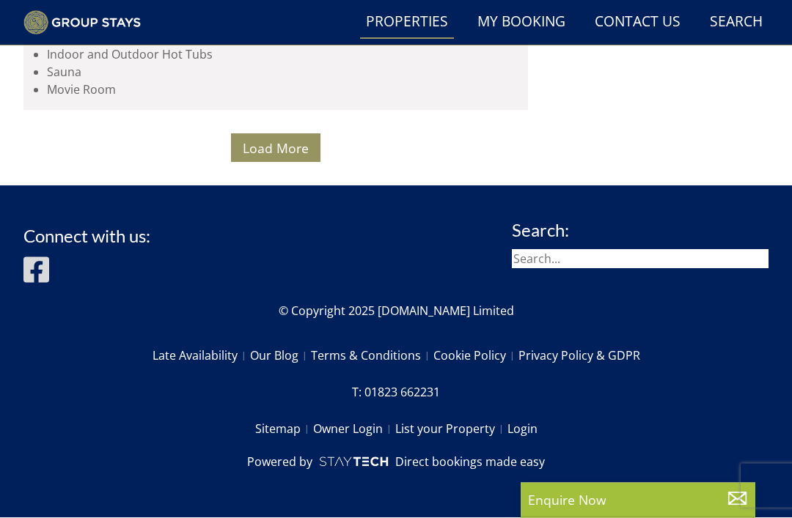
scroll to position [12172, 0]
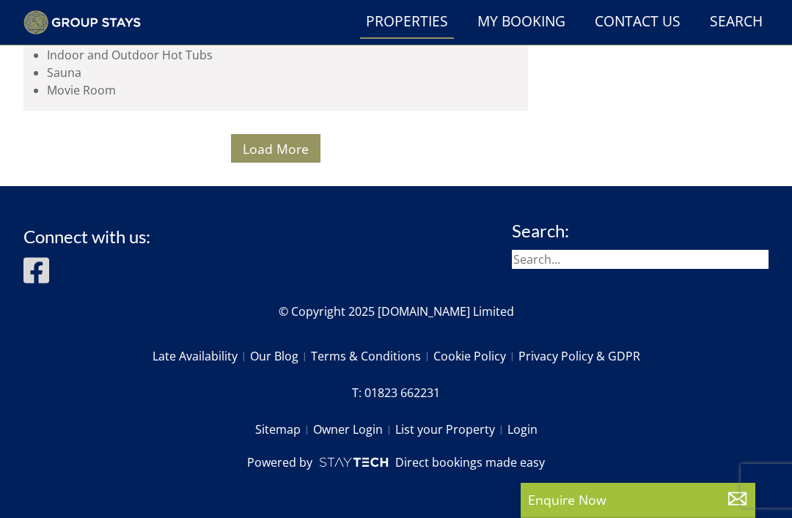
click at [290, 163] on button "Load More" at bounding box center [275, 148] width 89 height 29
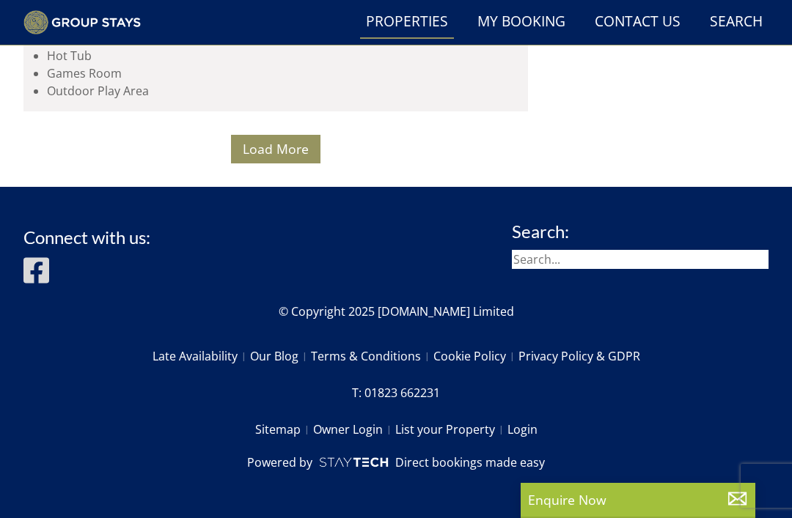
scroll to position [23619, 0]
click at [290, 158] on span "Load More" at bounding box center [276, 149] width 66 height 18
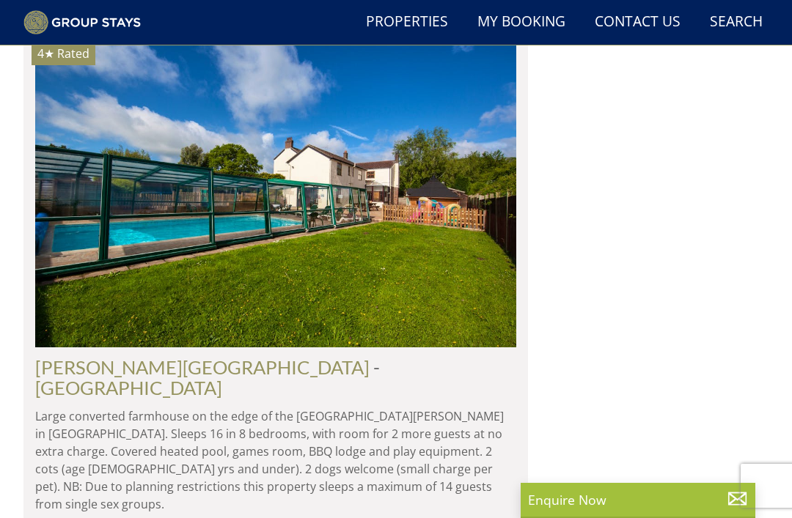
scroll to position [1171, 0]
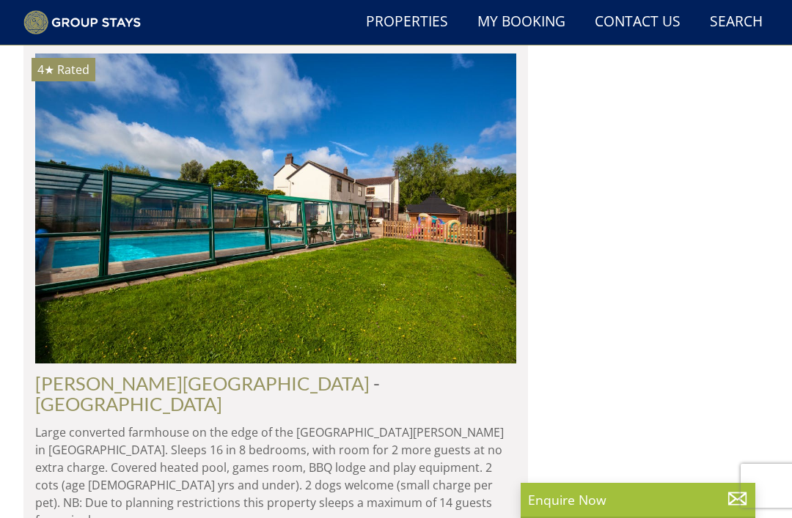
click at [222, 393] on link "Gloucestershire" at bounding box center [128, 404] width 187 height 22
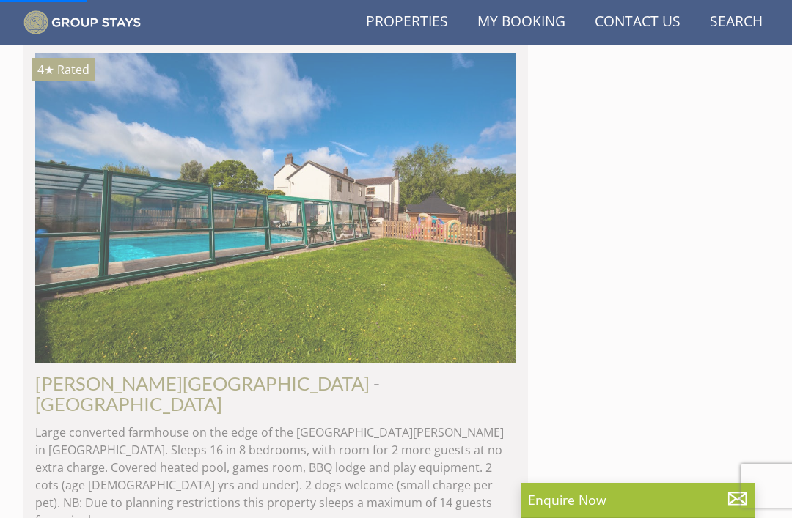
click at [257, 424] on p "Large converted farmhouse on the edge of the Forest of Dean in Gloucestershire.…" at bounding box center [275, 477] width 481 height 106
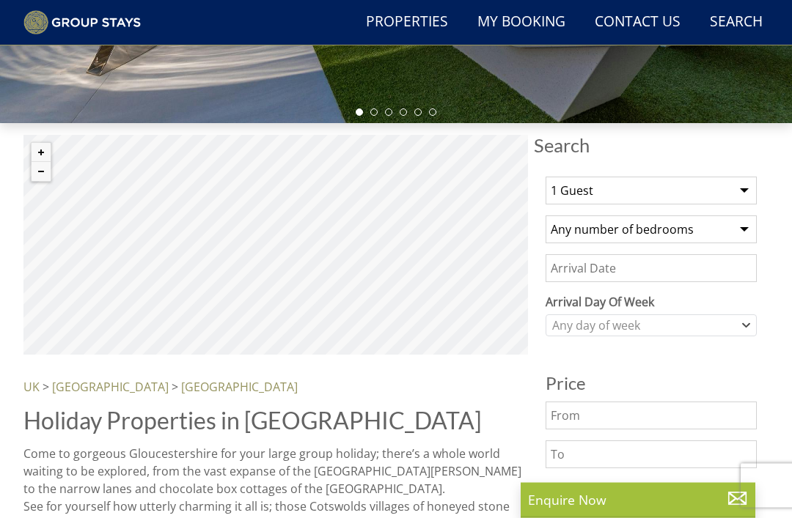
scroll to position [441, 0]
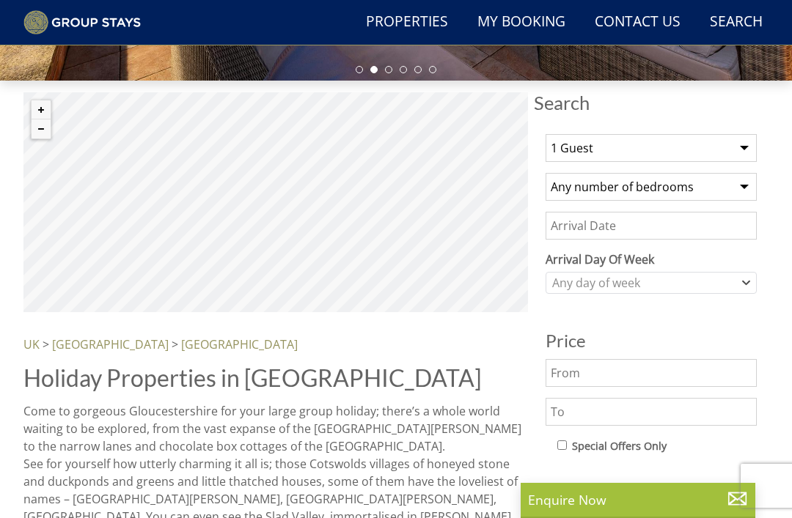
click at [751, 146] on select "1 Guest 2 Guests 3 Guests 4 Guests 5 Guests 6 Guests 7 Guests 8 Guests 9 Guests…" at bounding box center [650, 148] width 211 height 28
select select "10"
click at [751, 185] on select "Any number of bedrooms 1 Bedroom 2 Bedrooms 3 Bedrooms 4 Bedrooms 5 Bedrooms 6 …" at bounding box center [650, 187] width 211 height 28
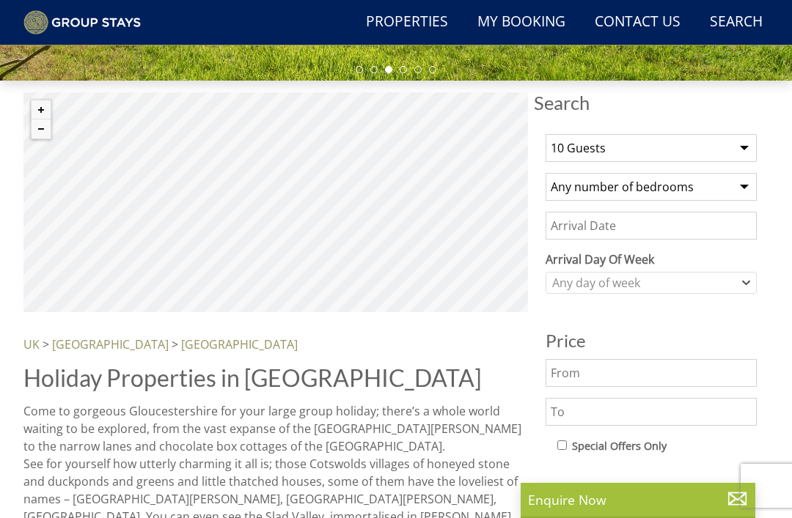
select select "5"
click at [724, 197] on select "Any number of bedrooms 1 Bedroom 2 Bedrooms 3 Bedrooms 4 Bedrooms 5 Bedrooms 6 …" at bounding box center [650, 187] width 211 height 28
click at [710, 230] on input "Date" at bounding box center [650, 226] width 211 height 28
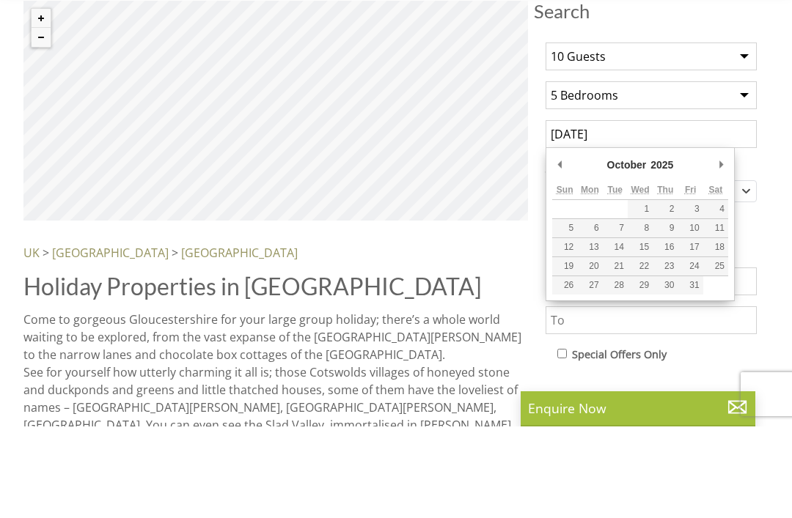
scroll to position [532, 0]
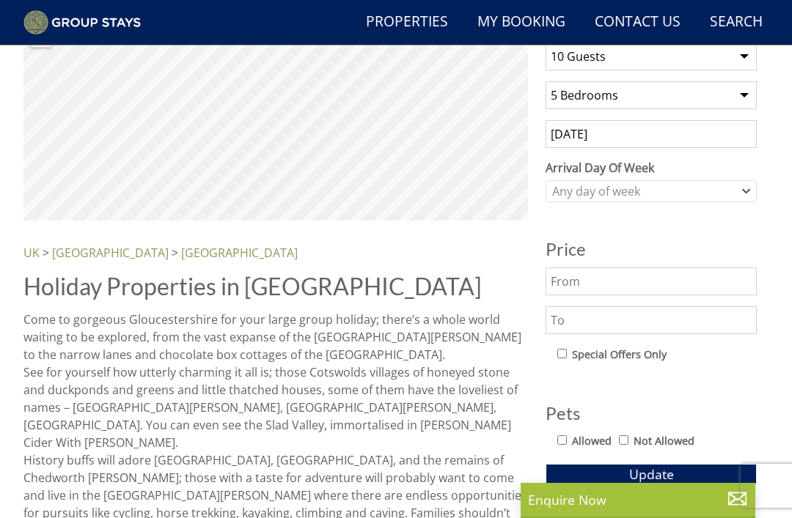
click at [622, 135] on input "18/10/2025" at bounding box center [650, 134] width 211 height 28
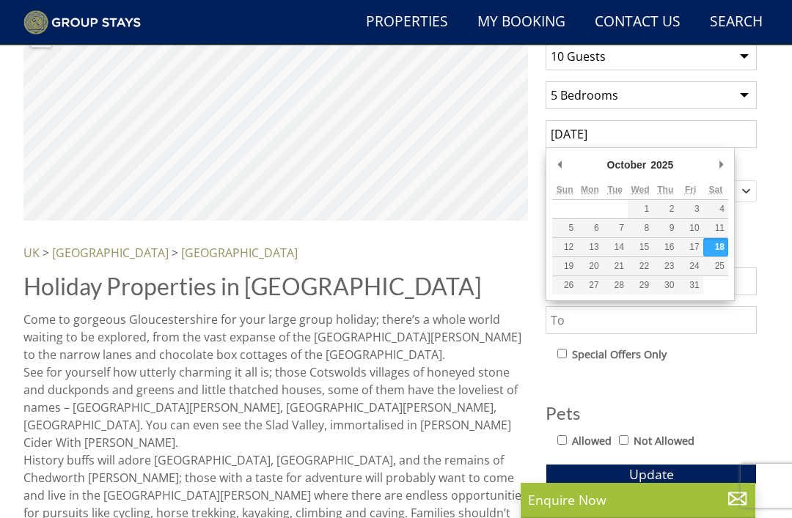
type input "17/10/2025"
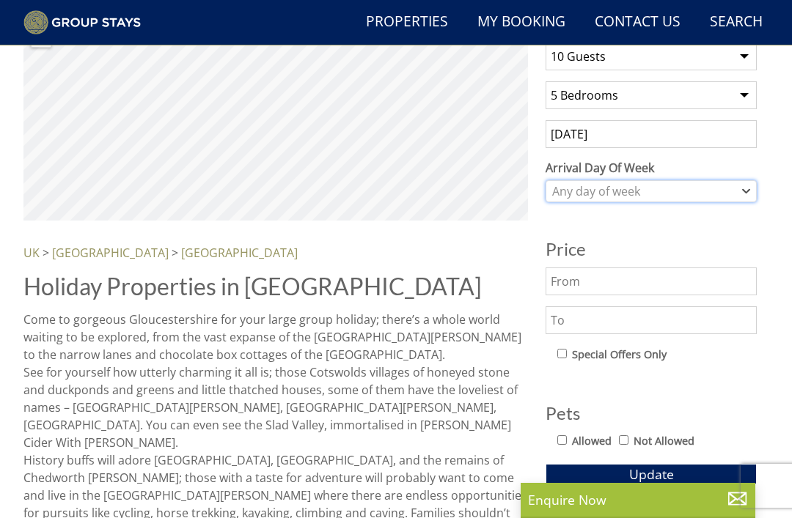
click at [750, 194] on div "Any day of week" at bounding box center [650, 191] width 211 height 22
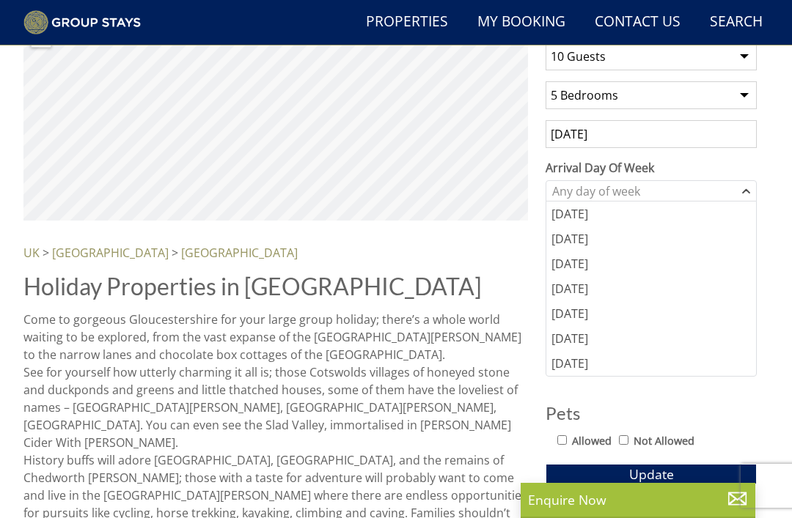
click at [578, 315] on div "Friday" at bounding box center [651, 313] width 210 height 25
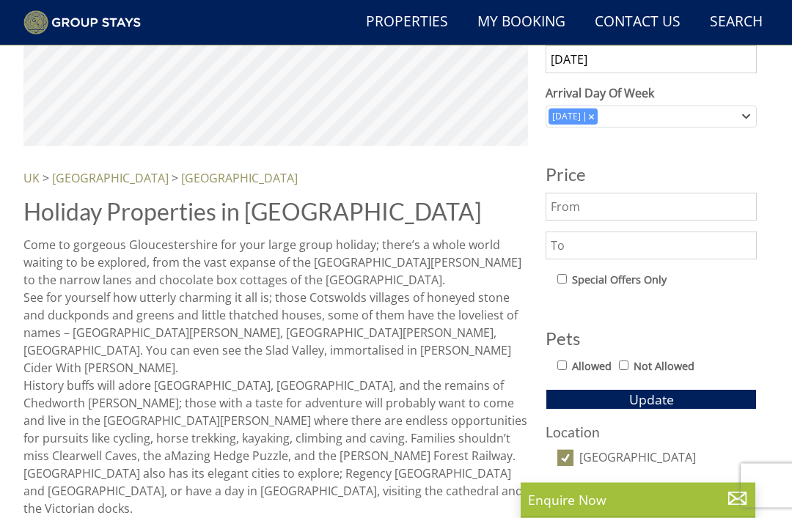
scroll to position [607, 0]
click at [567, 361] on input "Allowed" at bounding box center [562, 366] width 10 height 10
checkbox input "true"
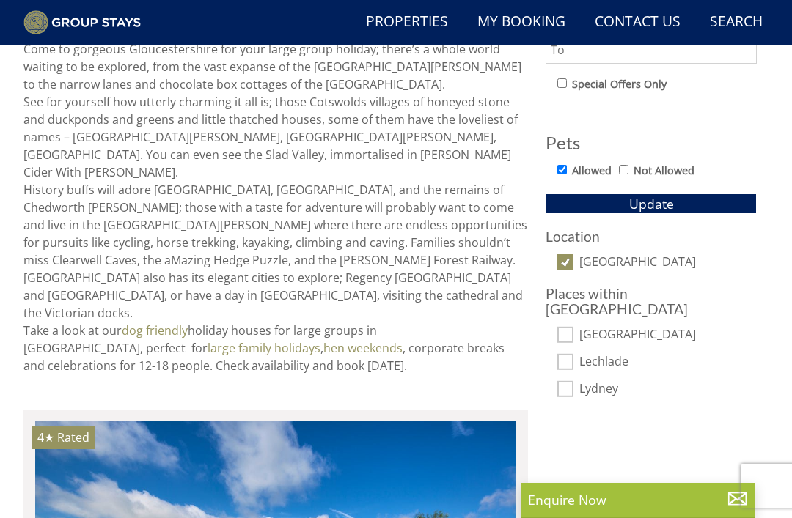
scroll to position [813, 0]
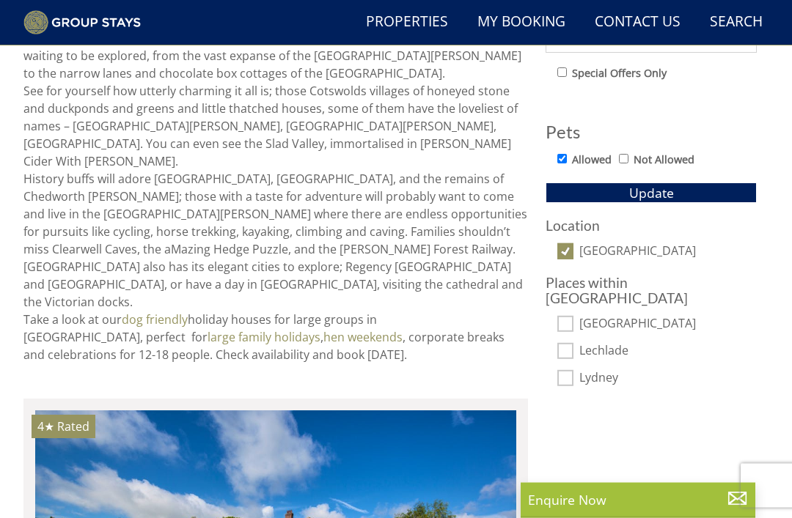
click at [765, 251] on div "1 Guest 2 Guests 3 Guests 4 Guests 5 Guests 6 Guests 7 Guests 8 Guests 9 Guests…" at bounding box center [651, 69] width 235 height 639
click at [662, 198] on span "Update" at bounding box center [651, 194] width 45 height 18
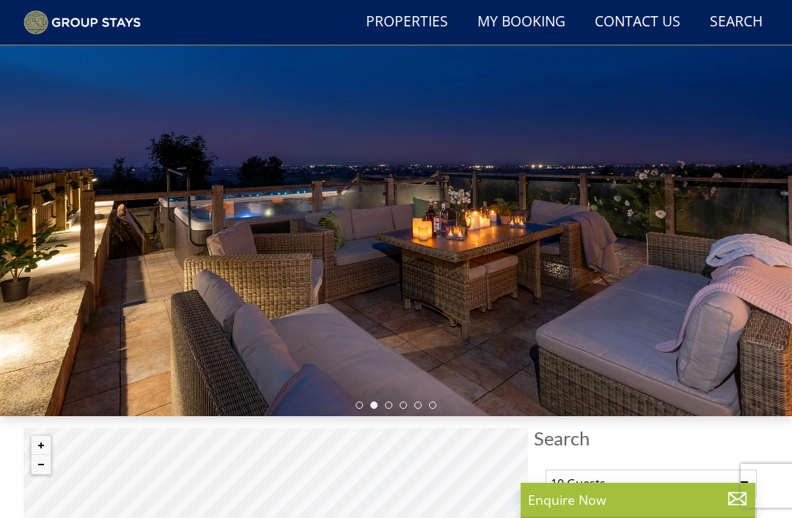
scroll to position [0, 0]
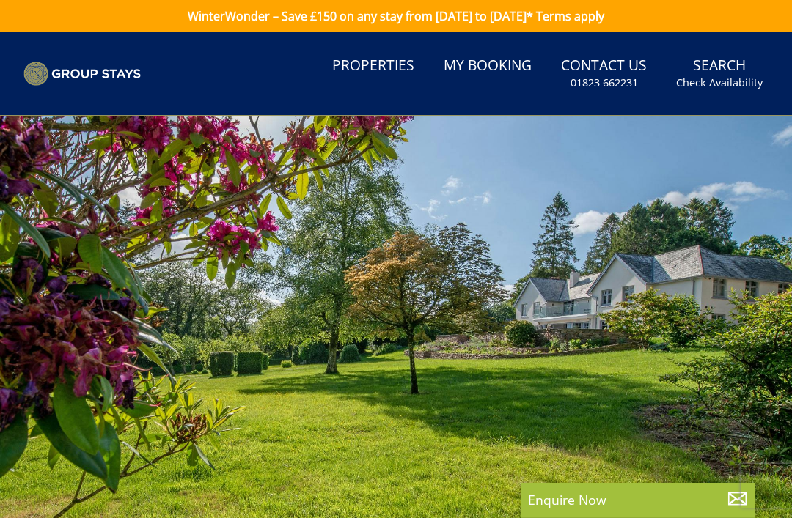
click at [405, 72] on link "Properties" at bounding box center [373, 66] width 94 height 33
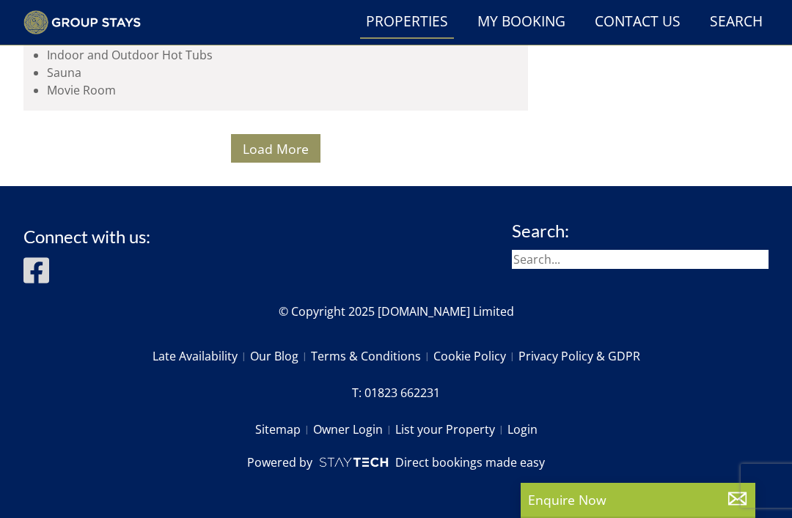
scroll to position [11874, 0]
click at [298, 163] on button "Load More" at bounding box center [275, 148] width 89 height 29
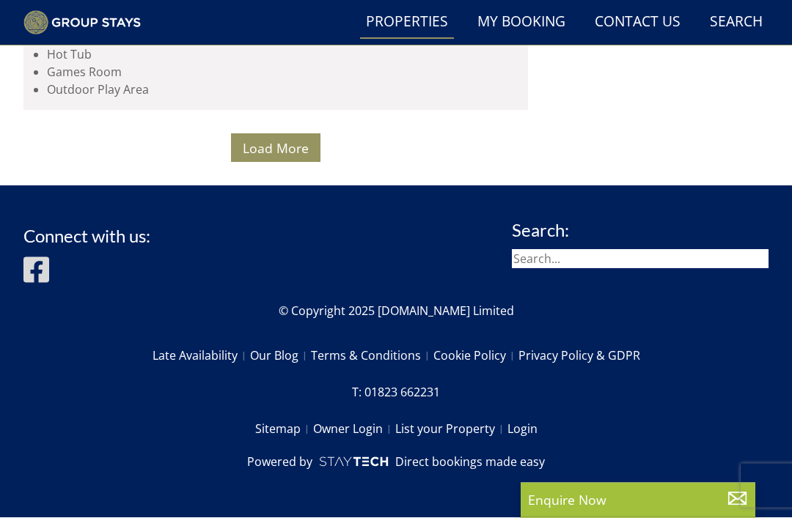
scroll to position [19153, 0]
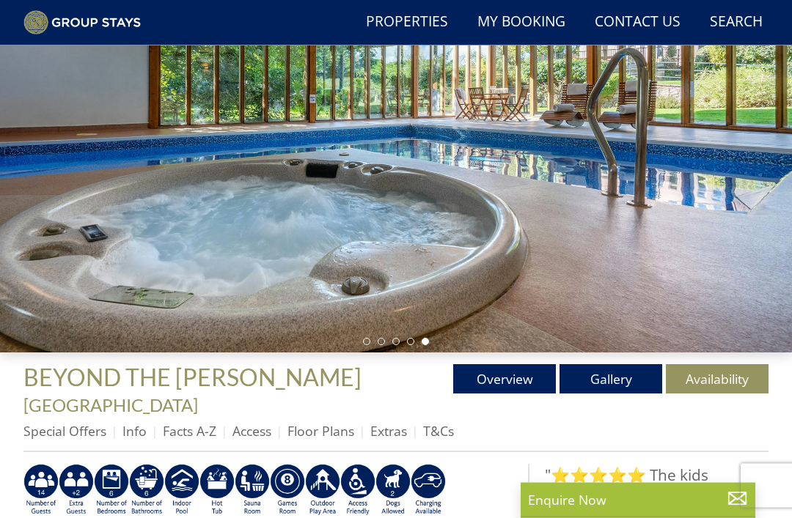
scroll to position [169, 0]
click at [726, 380] on link "Availability" at bounding box center [717, 378] width 103 height 29
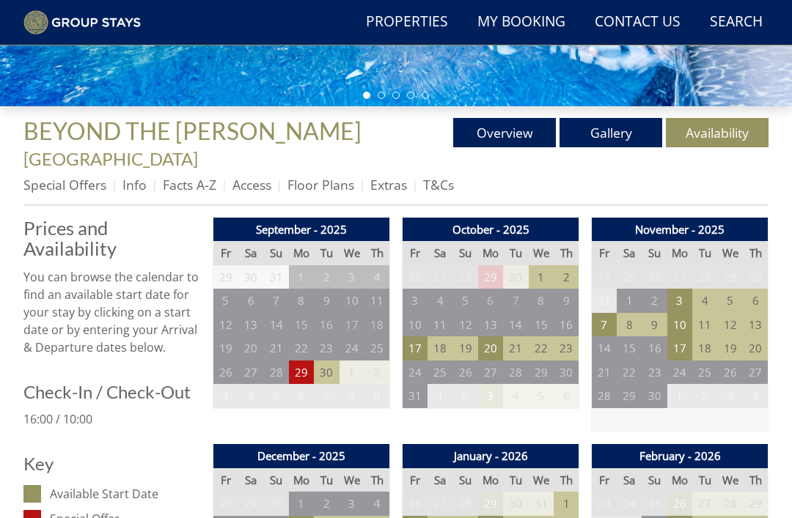
scroll to position [435, 0]
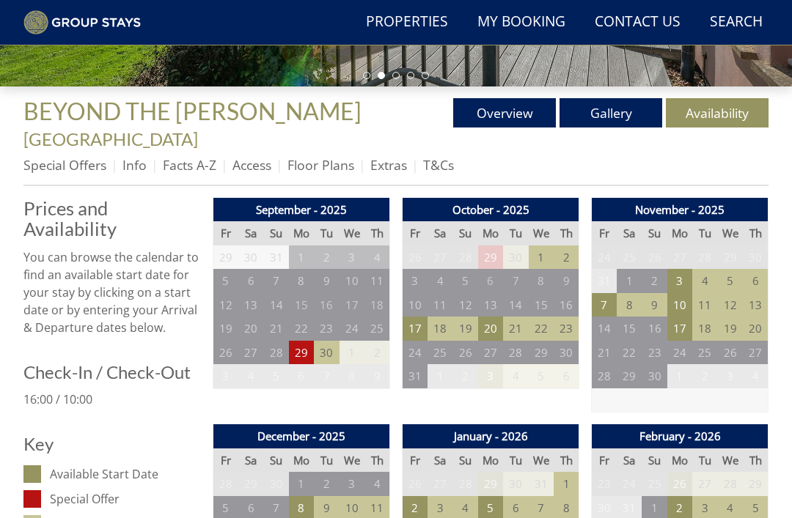
click at [416, 317] on td "17" at bounding box center [414, 329] width 25 height 24
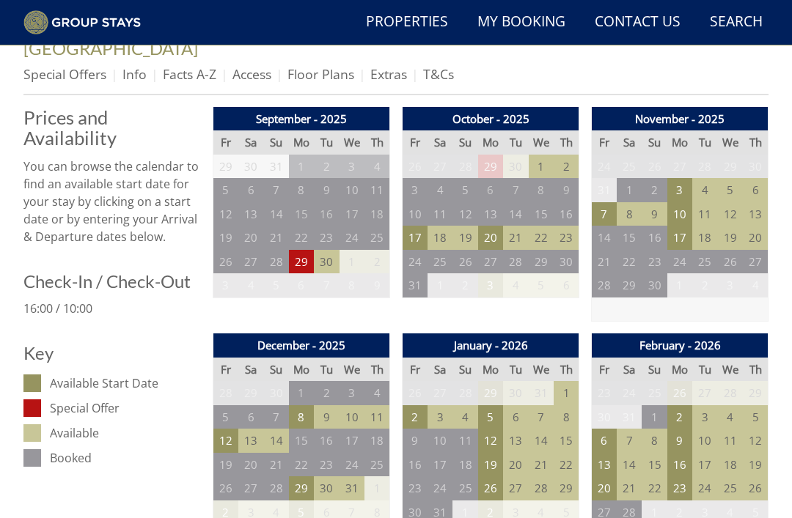
scroll to position [524, 0]
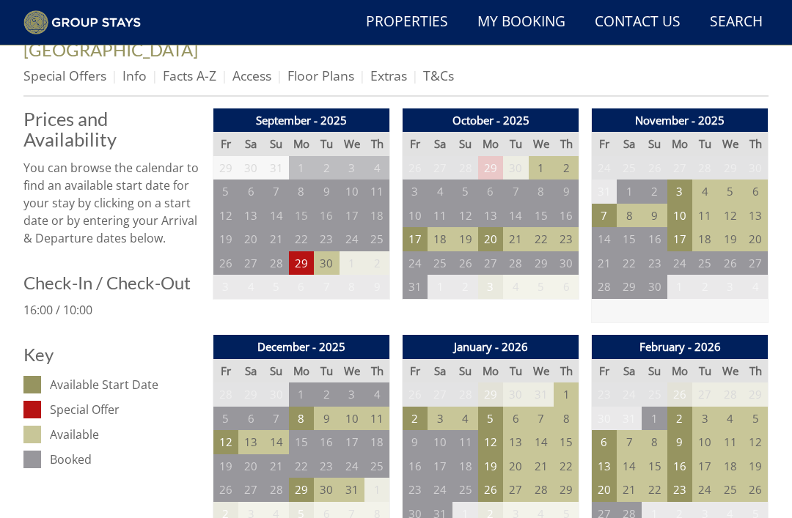
click at [422, 227] on td "17" at bounding box center [414, 239] width 25 height 24
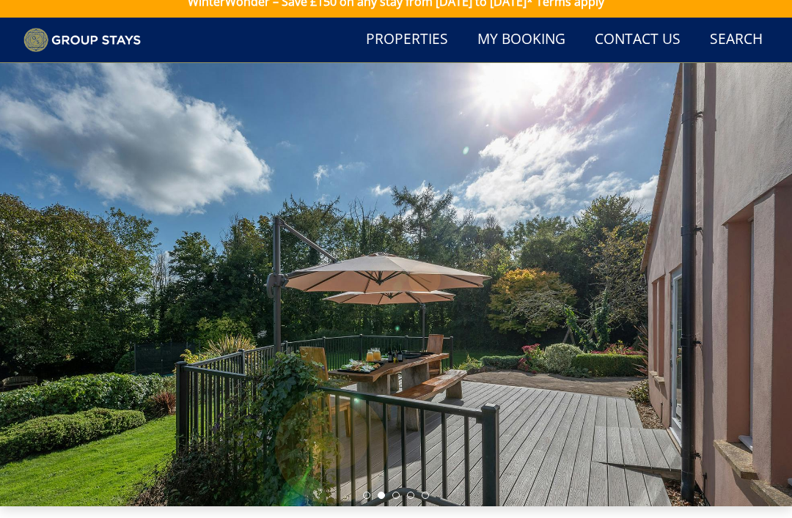
scroll to position [0, 0]
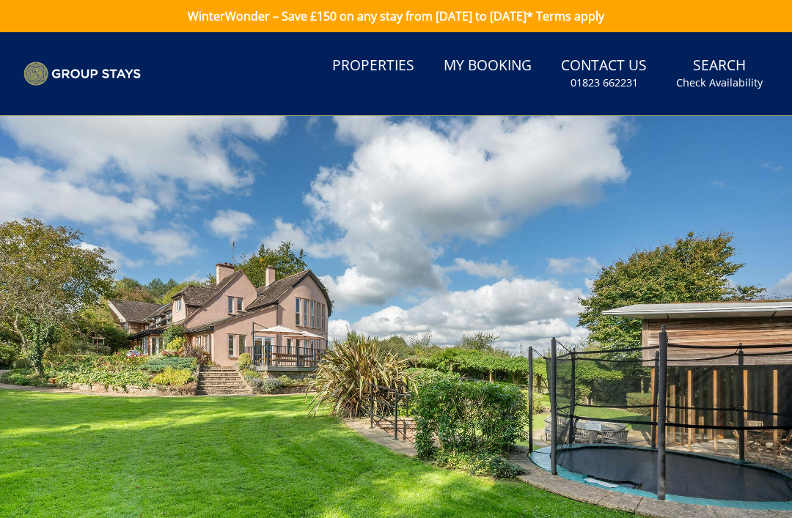
click at [523, 71] on link "My Booking" at bounding box center [488, 66] width 100 height 33
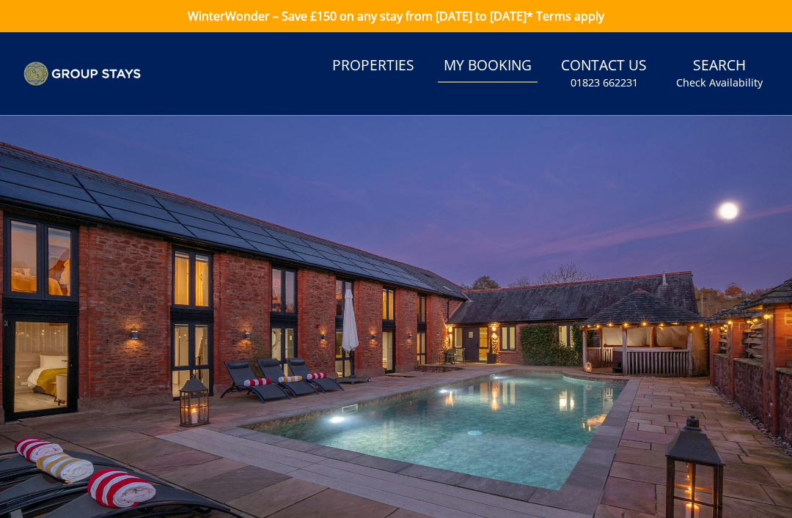
click at [637, 73] on link "Contact Us 01823 662231" at bounding box center [603, 74] width 97 height 48
click at [635, 89] on small "01823 662231" at bounding box center [603, 83] width 67 height 15
